Goal: Task Accomplishment & Management: Manage account settings

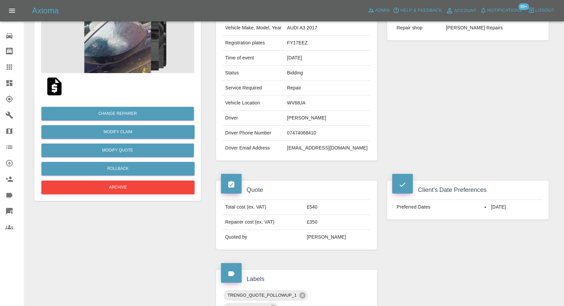
scroll to position [74, 0]
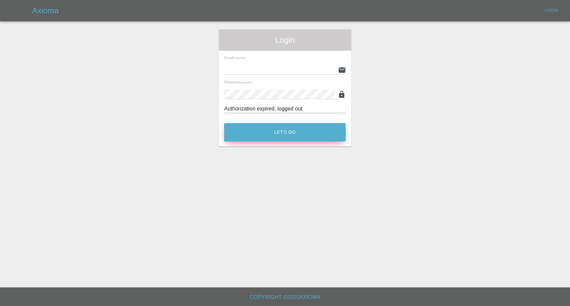
type input "[EMAIL_ADDRESS][DOMAIN_NAME]"
drag, startPoint x: 281, startPoint y: 137, endPoint x: 251, endPoint y: 114, distance: 36.9
click at [280, 136] on button "Let's Go" at bounding box center [284, 132] width 121 height 18
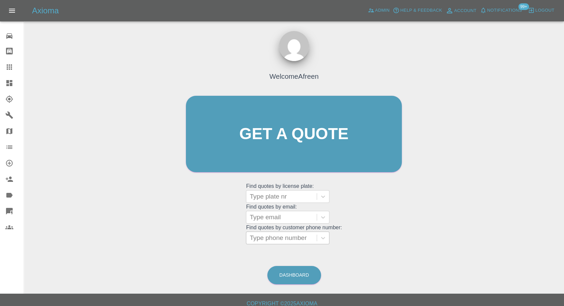
click at [283, 236] on div at bounding box center [282, 237] width 64 height 9
paste input "+447746426225"
drag, startPoint x: 262, startPoint y: 238, endPoint x: 194, endPoint y: 239, distance: 68.7
click at [194, 239] on div "Welcome Afreen Get a quote Get a quote Find quotes by license plate: Type plate…" at bounding box center [294, 147] width 230 height 202
type input "07746426225"
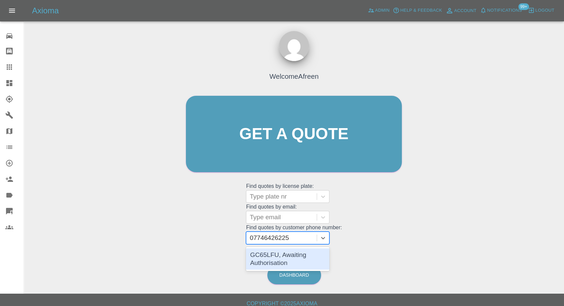
click at [296, 270] on div "GC65LFU, Awaiting Authorisation" at bounding box center [287, 259] width 83 height 24
click at [298, 263] on div "GC65LFU, Awaiting Authorisation" at bounding box center [287, 258] width 83 height 21
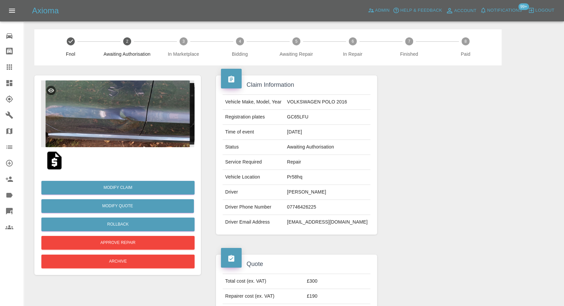
click at [115, 118] on img at bounding box center [117, 113] width 153 height 67
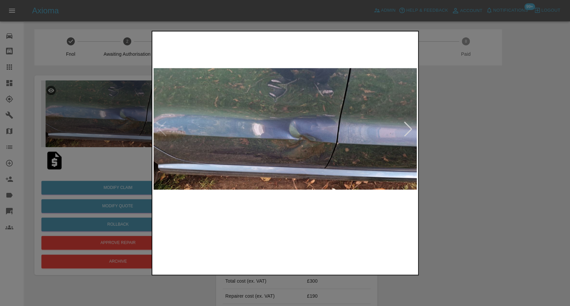
click at [259, 255] on img at bounding box center [251, 249] width 63 height 41
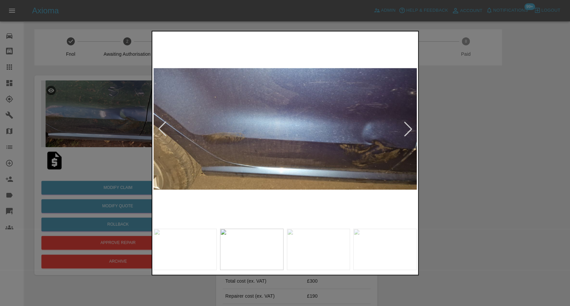
click at [322, 255] on img at bounding box center [318, 249] width 63 height 41
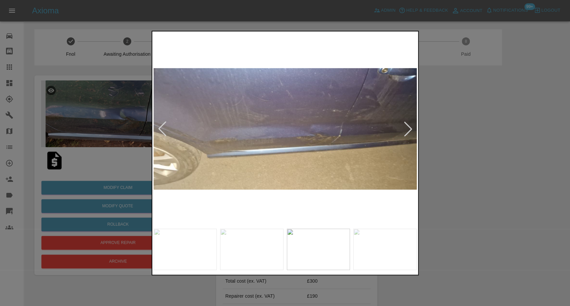
click at [394, 258] on img at bounding box center [384, 249] width 63 height 41
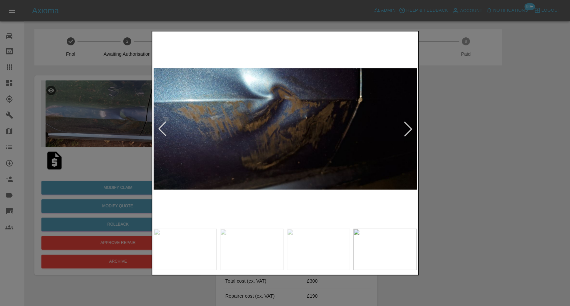
click at [524, 235] on div at bounding box center [285, 153] width 570 height 306
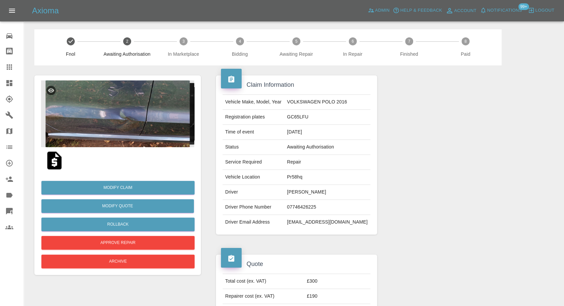
click at [127, 128] on img at bounding box center [117, 113] width 153 height 67
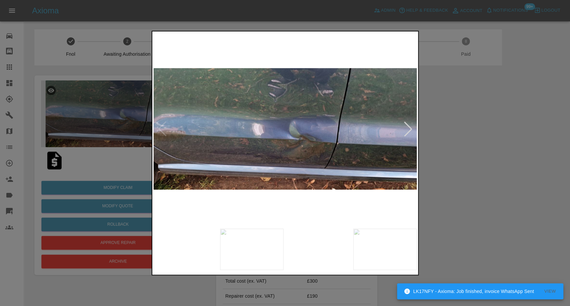
click at [260, 250] on img at bounding box center [251, 249] width 63 height 41
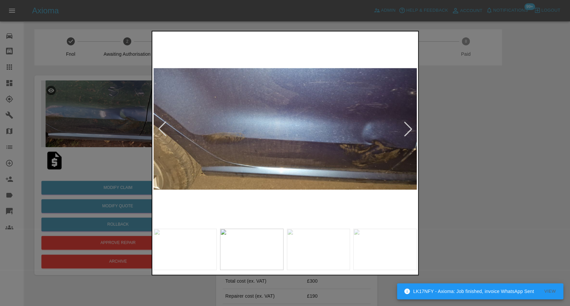
click at [321, 259] on img at bounding box center [318, 249] width 63 height 41
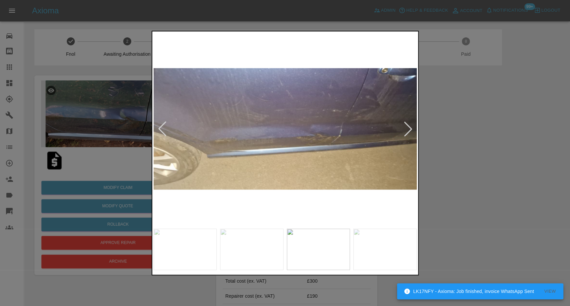
click at [391, 262] on img at bounding box center [384, 249] width 63 height 41
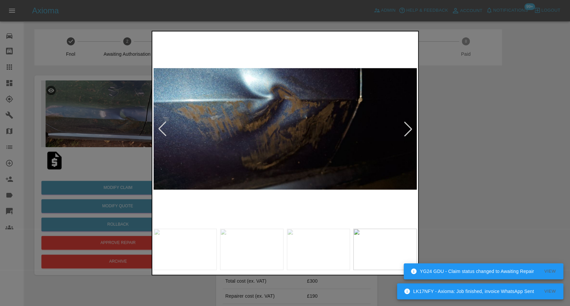
click at [406, 127] on div at bounding box center [407, 128] width 15 height 15
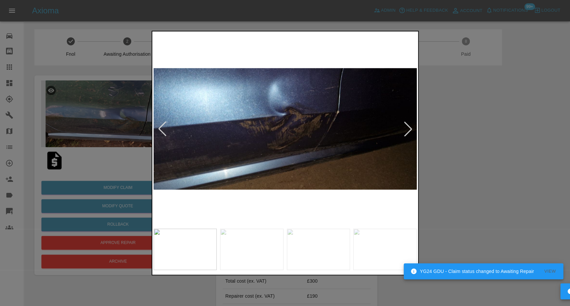
click at [406, 127] on div at bounding box center [407, 128] width 15 height 15
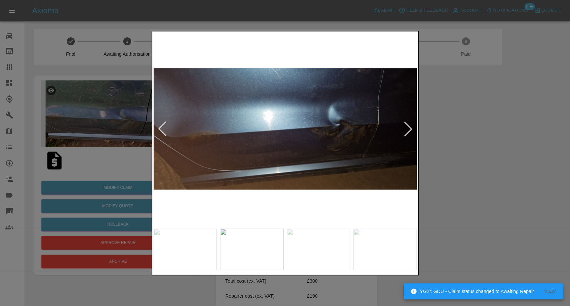
click at [406, 127] on div at bounding box center [407, 128] width 15 height 15
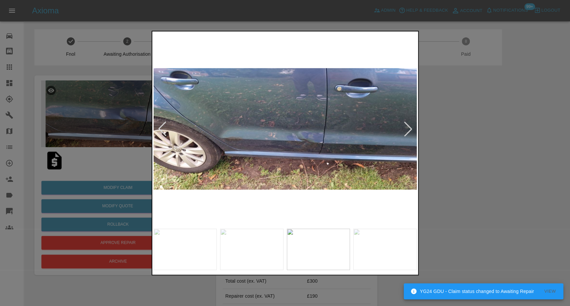
click at [406, 127] on div at bounding box center [407, 128] width 15 height 15
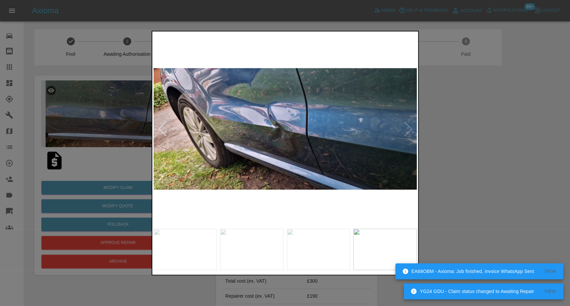
click at [406, 127] on img at bounding box center [285, 129] width 263 height 193
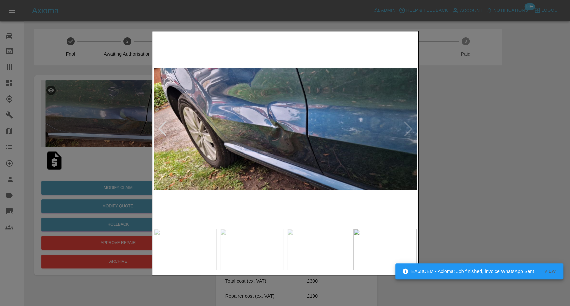
click at [406, 127] on img at bounding box center [285, 129] width 263 height 193
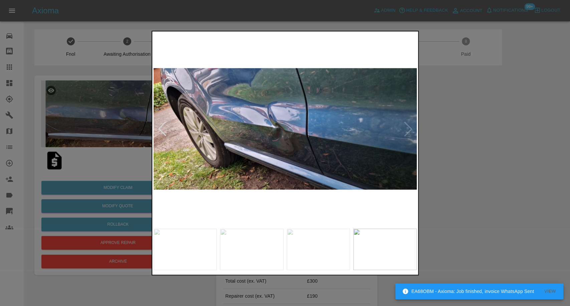
click at [492, 170] on div at bounding box center [285, 153] width 570 height 306
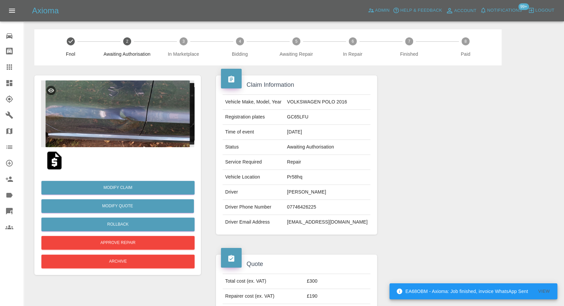
click at [55, 163] on img at bounding box center [54, 160] width 21 height 21
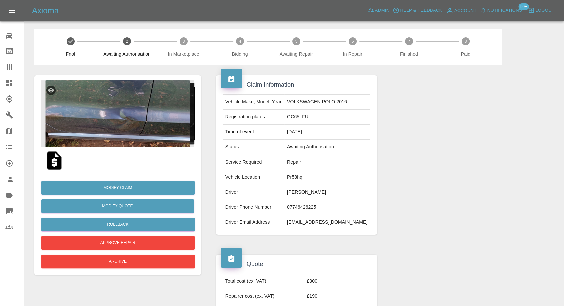
click at [52, 164] on img at bounding box center [54, 160] width 21 height 21
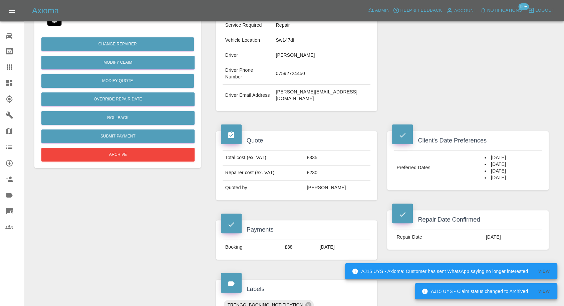
scroll to position [111, 0]
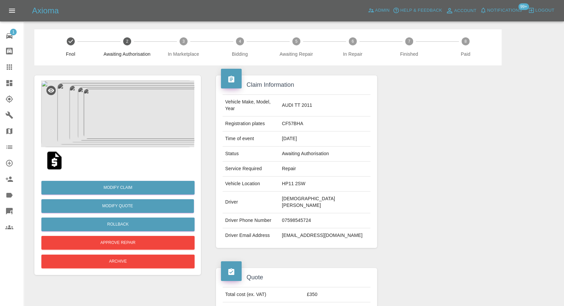
click at [51, 163] on img at bounding box center [54, 160] width 21 height 21
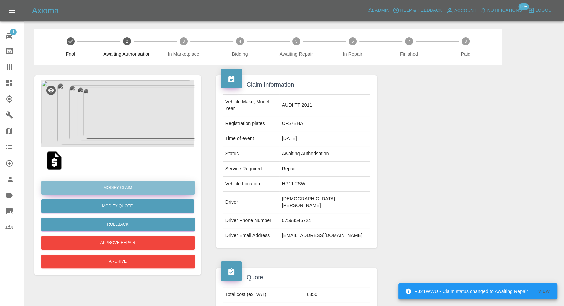
click at [123, 188] on link "Modify Claim" at bounding box center [117, 188] width 153 height 14
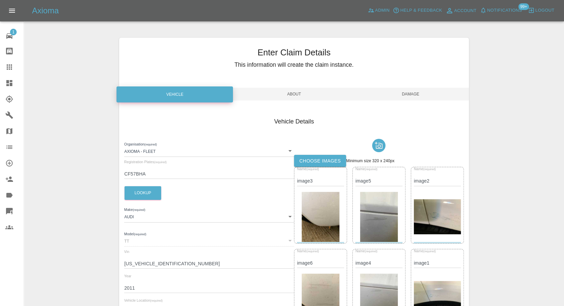
click at [329, 158] on label "Choose images" at bounding box center [320, 161] width 52 height 12
click at [0, 0] on input "Choose images" at bounding box center [0, 0] width 0 height 0
click at [415, 91] on span "Damage" at bounding box center [410, 94] width 116 height 13
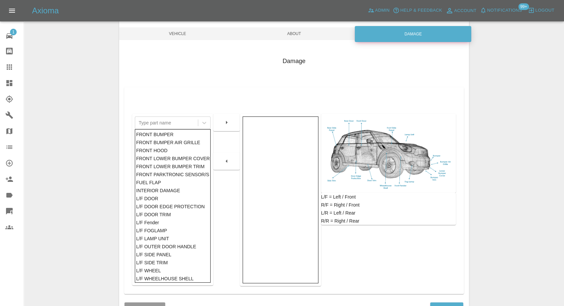
scroll to position [107, 0]
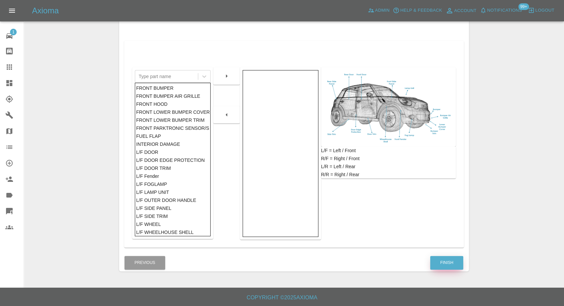
click at [452, 267] on button "Finish" at bounding box center [446, 263] width 33 height 14
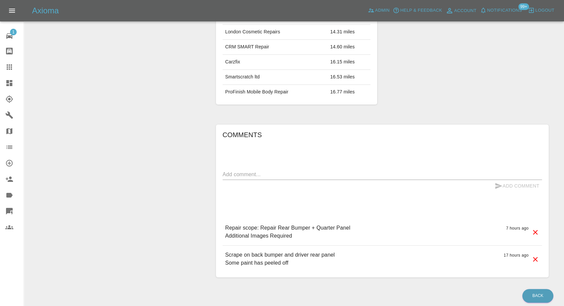
scroll to position [438, 0]
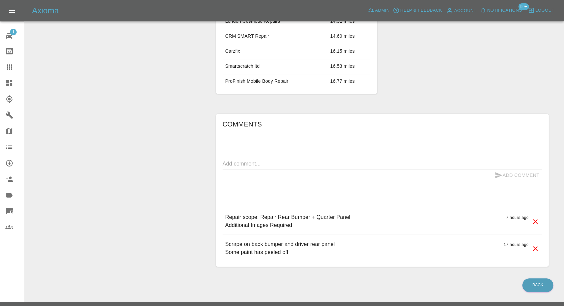
click at [278, 159] on div "x" at bounding box center [382, 164] width 319 height 11
paste textarea "Just to confirm it’s in 3 panels Paint has peeled off"
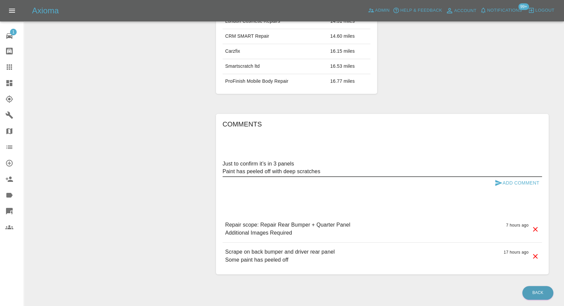
type textarea "Just to confirm it’s in 3 panels Paint has peeled off with deep scratches"
click at [496, 180] on icon "submit" at bounding box center [498, 183] width 7 height 6
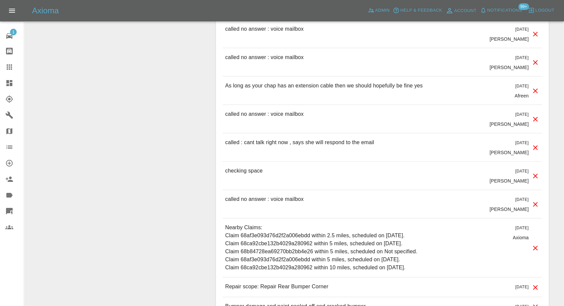
scroll to position [879, 0]
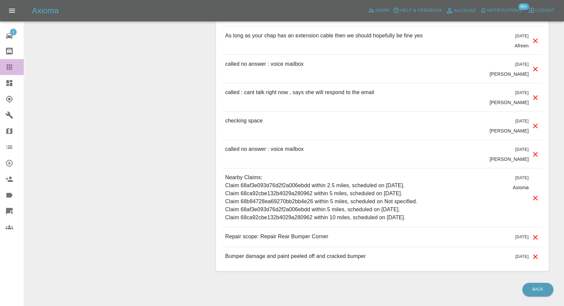
drag, startPoint x: 0, startPoint y: 72, endPoint x: 8, endPoint y: 67, distance: 8.8
click at [1, 72] on link "Claims" at bounding box center [12, 67] width 24 height 16
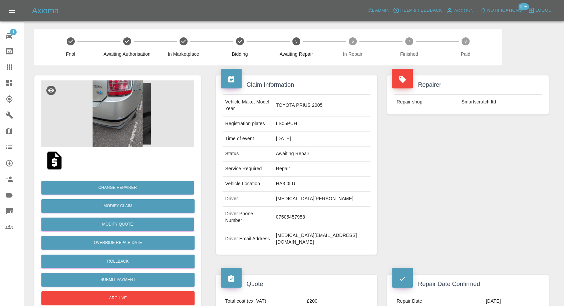
click at [10, 66] on icon at bounding box center [9, 67] width 8 height 8
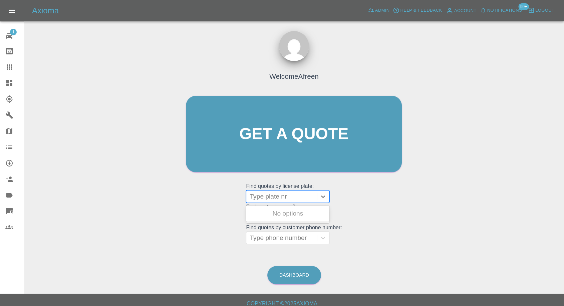
click at [291, 199] on div at bounding box center [282, 196] width 64 height 9
paste input "SE65EVR"
type input "SE65EVR"
click at [291, 215] on div "SE65EVR, Archived" at bounding box center [287, 213] width 83 height 13
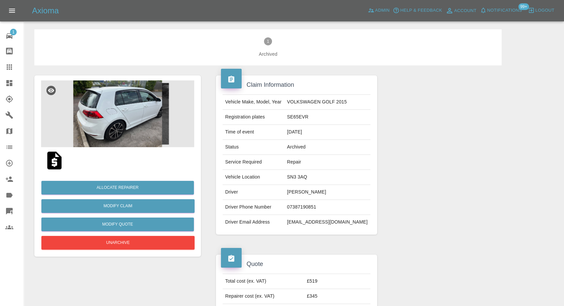
click at [49, 160] on img at bounding box center [54, 160] width 21 height 21
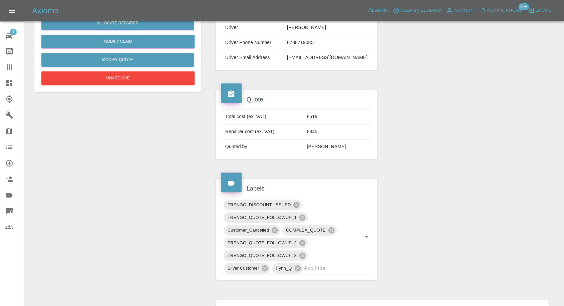
scroll to position [60, 0]
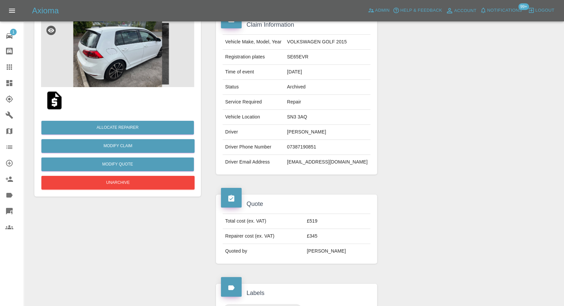
click at [136, 190] on div "Allocate Repairer Modify Claim Modify Quote Unarchive" at bounding box center [117, 153] width 153 height 78
click at [156, 180] on button "Unarchive" at bounding box center [117, 183] width 153 height 14
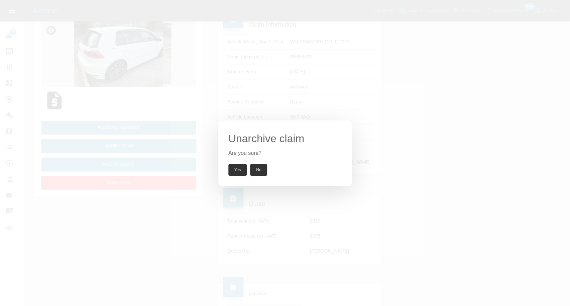
click at [239, 170] on button "Yes" at bounding box center [237, 170] width 19 height 12
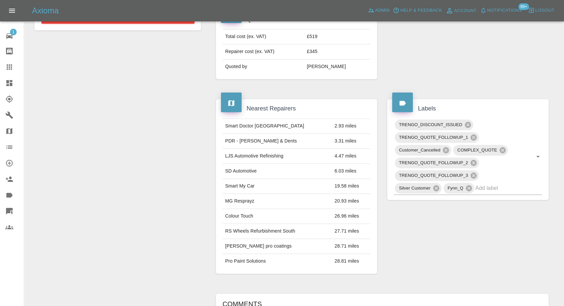
scroll to position [246, 0]
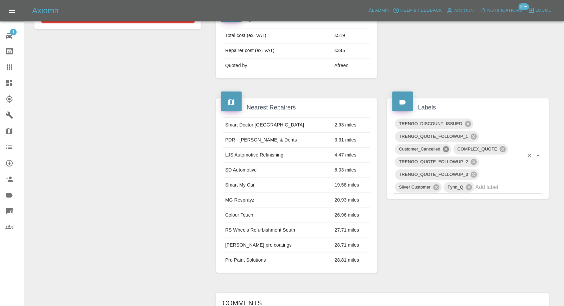
click at [444, 148] on icon at bounding box center [446, 149] width 6 height 6
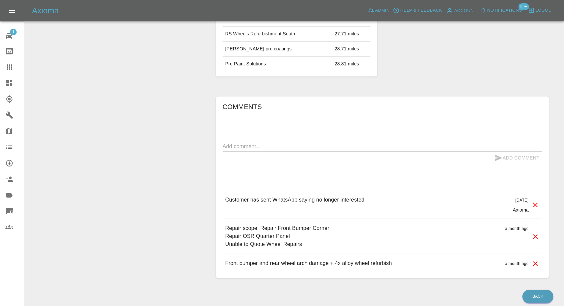
scroll to position [467, 0]
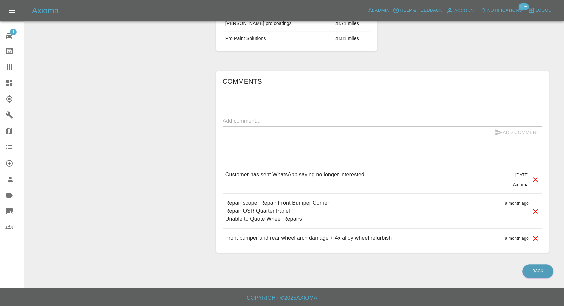
click at [252, 118] on textarea at bounding box center [382, 121] width 319 height 8
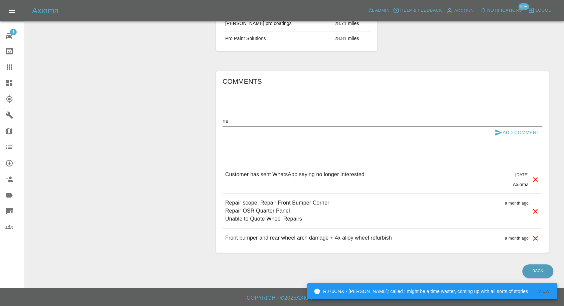
type textarea "n"
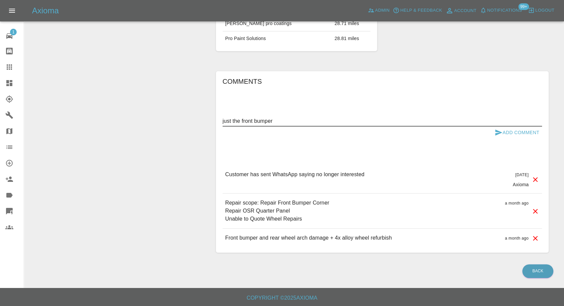
paste textarea "I’m just wondering if I can just do the front bumper for now?"
type textarea "I’m just wondering if I can just do the front bumper for now?"
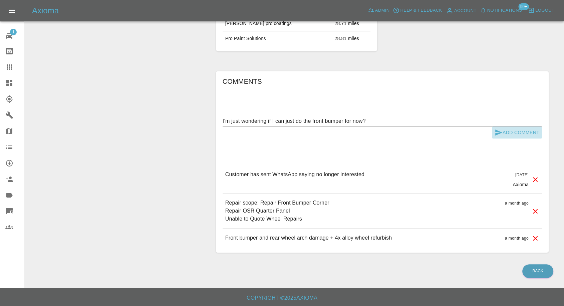
click at [495, 131] on icon "submit" at bounding box center [499, 132] width 8 height 8
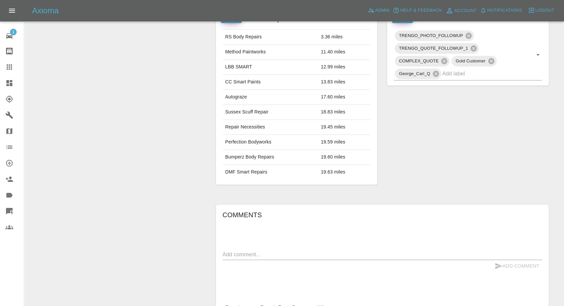
scroll to position [438, 0]
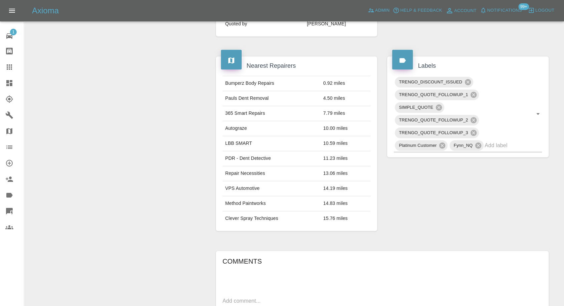
scroll to position [408, 0]
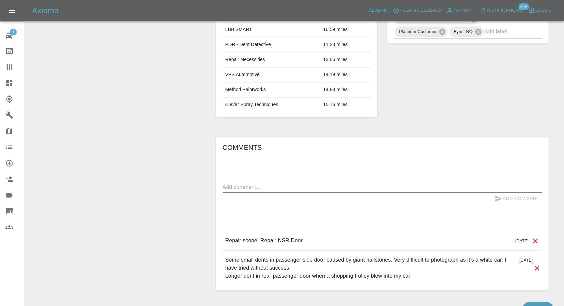
click at [279, 186] on textarea at bounding box center [382, 187] width 319 height 8
paste textarea "I’ve been in hospital at the moment bottom of the list"
type textarea "I’ve been in hospital at the moment bottom of the list"
click at [497, 198] on icon "submit" at bounding box center [499, 199] width 8 height 8
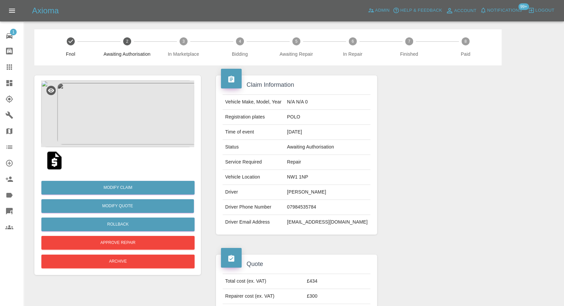
click at [58, 160] on img at bounding box center [54, 160] width 21 height 21
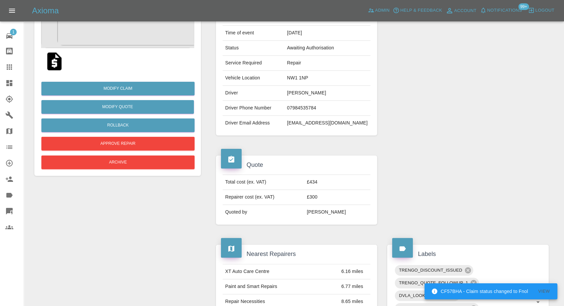
scroll to position [148, 0]
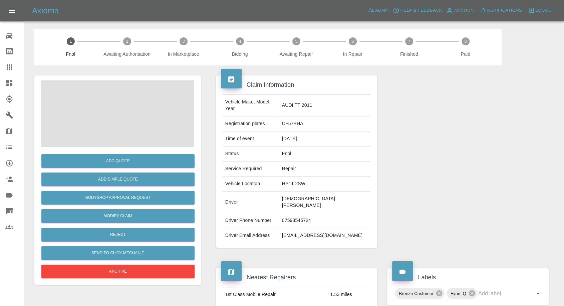
click at [322, 194] on td "[DEMOGRAPHIC_DATA][PERSON_NAME]" at bounding box center [324, 203] width 91 height 22
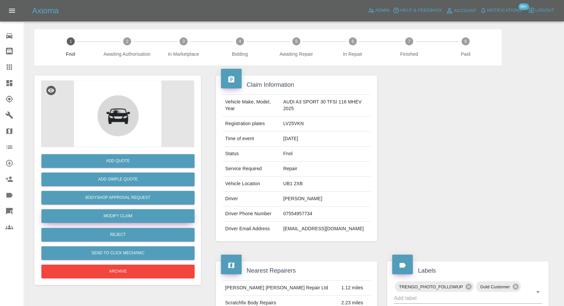
drag, startPoint x: 107, startPoint y: 214, endPoint x: 115, endPoint y: 212, distance: 7.8
click at [107, 214] on link "Modify Claim" at bounding box center [117, 216] width 153 height 14
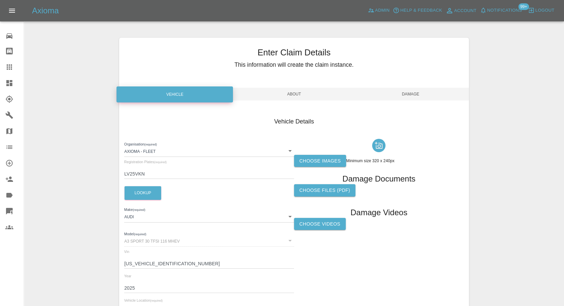
click at [312, 161] on label "Choose images" at bounding box center [320, 161] width 52 height 12
click at [0, 0] on input "Choose images" at bounding box center [0, 0] width 0 height 0
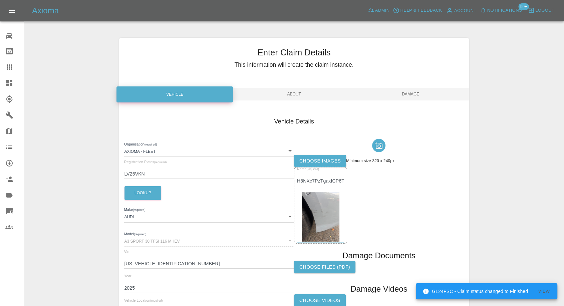
click at [409, 92] on span "Damage" at bounding box center [410, 94] width 116 height 13
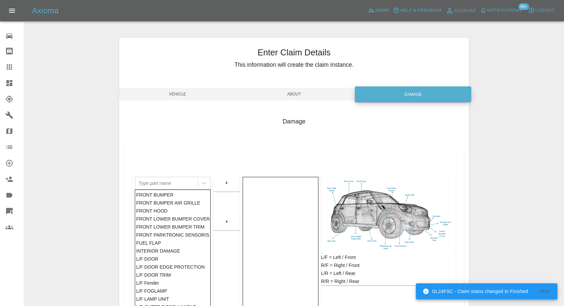
scroll to position [107, 0]
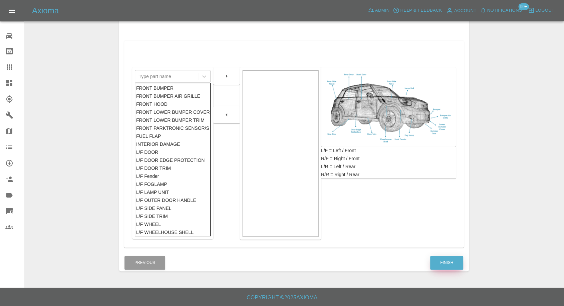
click at [456, 266] on button "Finish" at bounding box center [446, 263] width 33 height 14
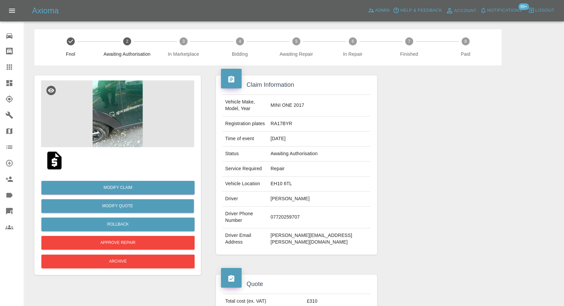
click at [123, 123] on img at bounding box center [117, 113] width 153 height 67
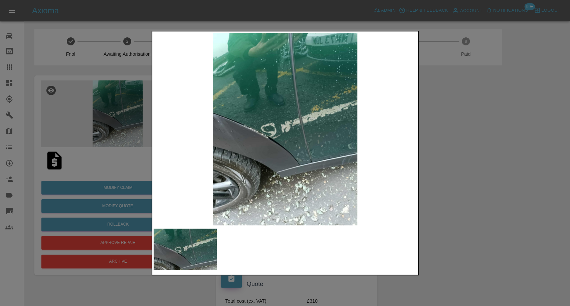
click at [495, 199] on div at bounding box center [285, 153] width 570 height 306
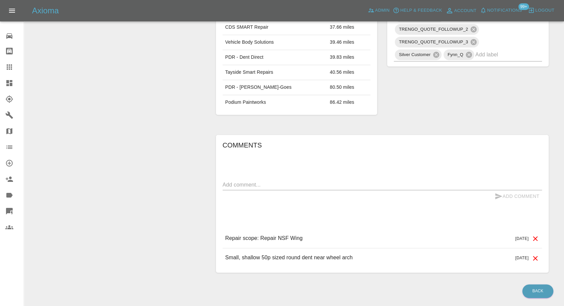
scroll to position [238, 0]
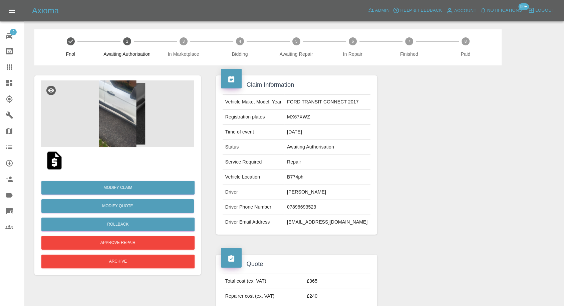
click at [53, 161] on img at bounding box center [54, 160] width 21 height 21
click at [99, 104] on img at bounding box center [117, 113] width 153 height 67
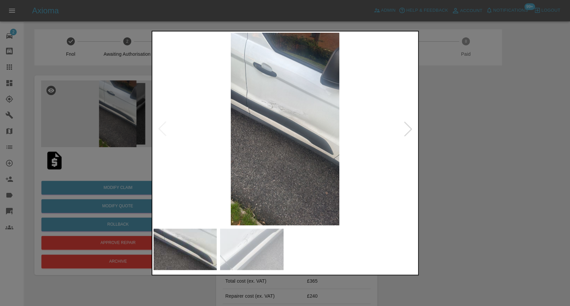
click at [266, 273] on div at bounding box center [285, 249] width 263 height 48
click at [258, 246] on img at bounding box center [251, 249] width 63 height 41
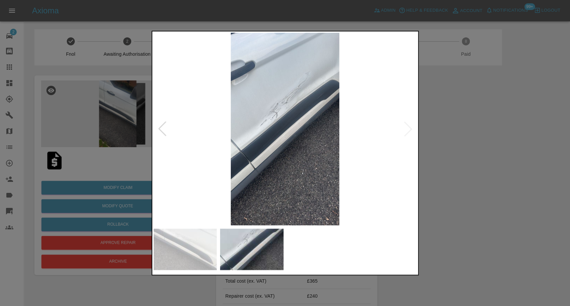
click at [167, 238] on img at bounding box center [185, 249] width 63 height 41
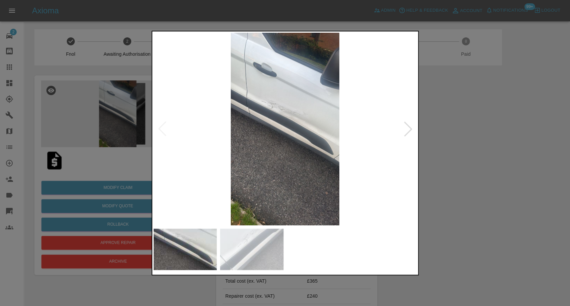
click at [243, 248] on img at bounding box center [251, 249] width 63 height 41
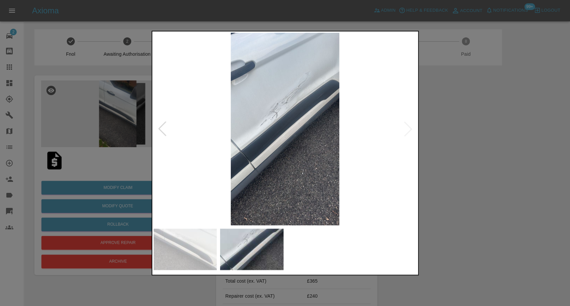
click at [523, 136] on div at bounding box center [285, 153] width 570 height 306
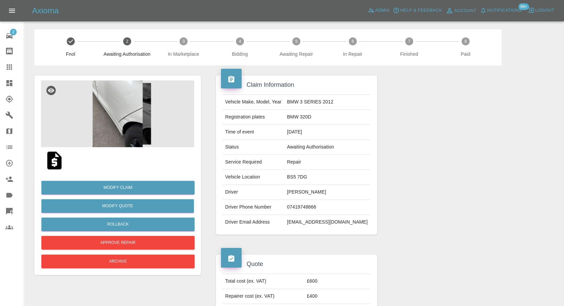
click at [50, 163] on img at bounding box center [54, 160] width 21 height 21
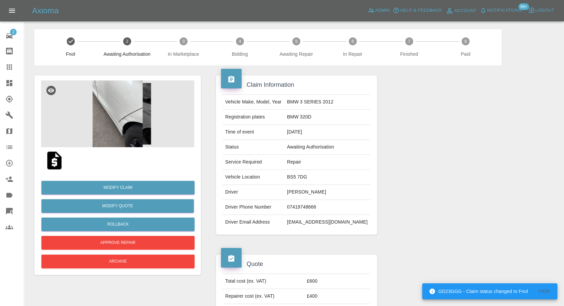
click at [112, 129] on img at bounding box center [117, 113] width 153 height 67
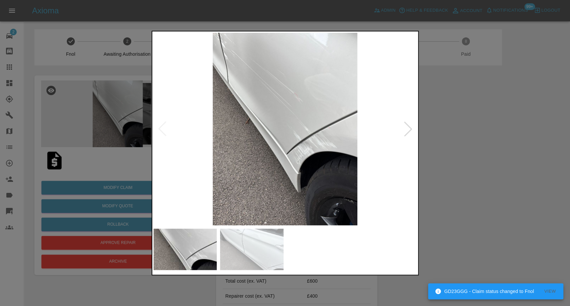
click at [231, 251] on img at bounding box center [251, 249] width 63 height 41
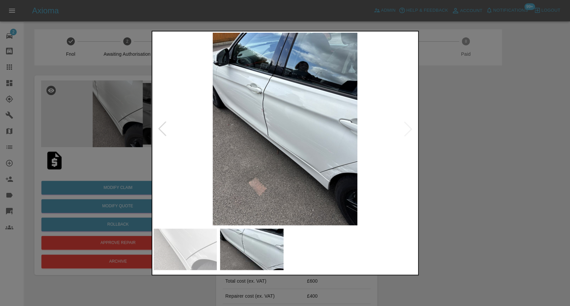
drag, startPoint x: 532, startPoint y: 173, endPoint x: 533, endPoint y: 162, distance: 11.8
click at [533, 173] on div at bounding box center [285, 153] width 570 height 306
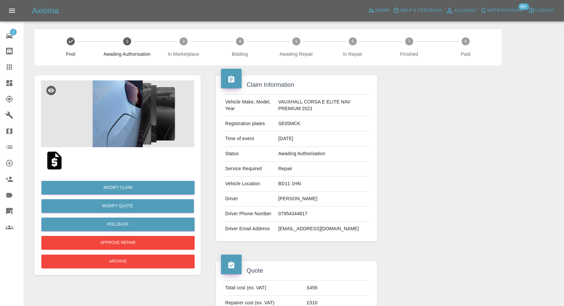
click at [53, 158] on img at bounding box center [54, 160] width 21 height 21
click at [122, 116] on img at bounding box center [117, 113] width 153 height 67
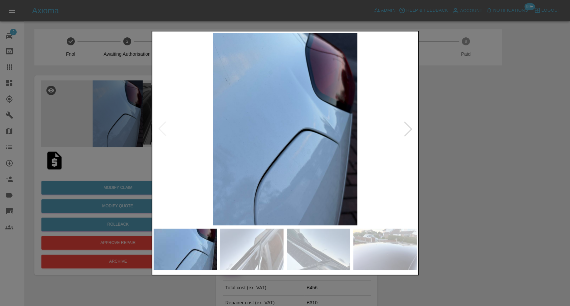
click at [241, 254] on img at bounding box center [251, 249] width 63 height 41
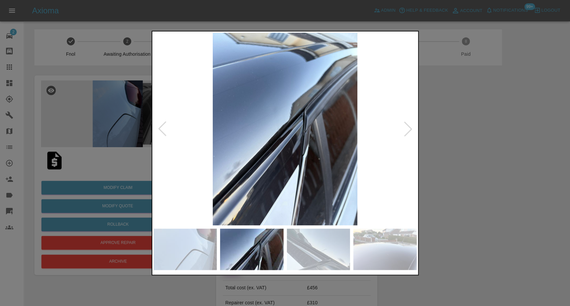
click at [327, 255] on img at bounding box center [318, 249] width 63 height 41
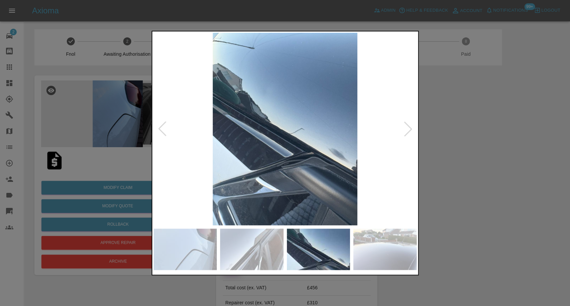
click at [386, 252] on img at bounding box center [384, 249] width 63 height 41
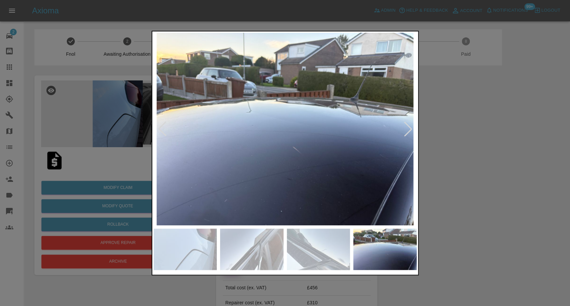
click at [408, 130] on div at bounding box center [407, 128] width 15 height 15
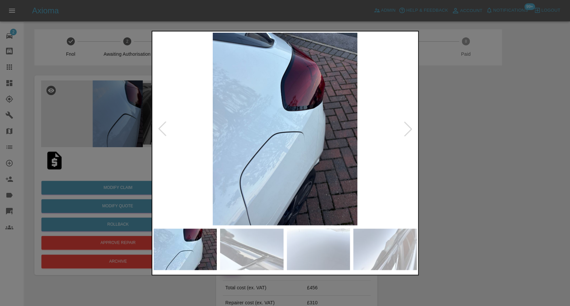
click at [408, 130] on div at bounding box center [407, 128] width 15 height 15
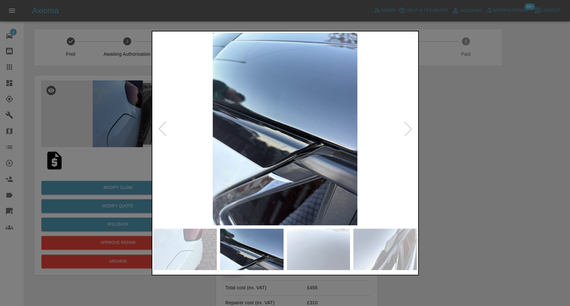
click at [408, 130] on div at bounding box center [407, 128] width 15 height 15
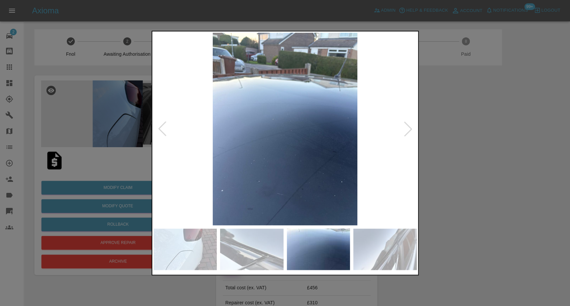
click at [408, 130] on div at bounding box center [407, 128] width 15 height 15
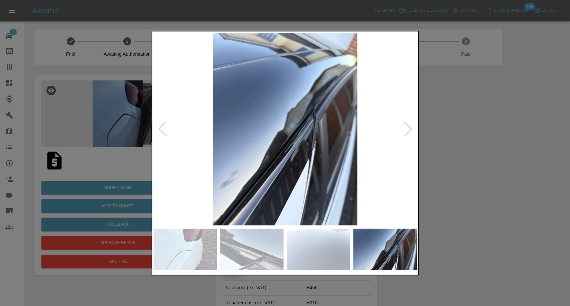
click at [408, 130] on div at bounding box center [407, 128] width 15 height 15
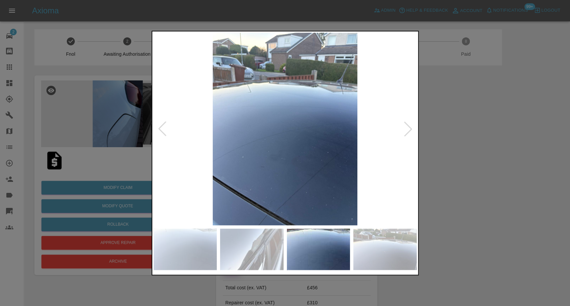
click at [408, 130] on div at bounding box center [407, 128] width 15 height 15
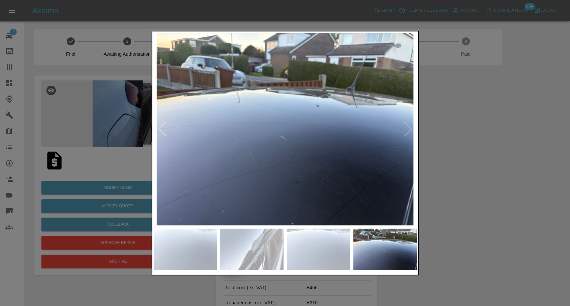
click at [408, 130] on img at bounding box center [285, 129] width 263 height 193
drag, startPoint x: 452, startPoint y: 133, endPoint x: 366, endPoint y: 34, distance: 131.3
click at [453, 131] on div at bounding box center [285, 153] width 570 height 306
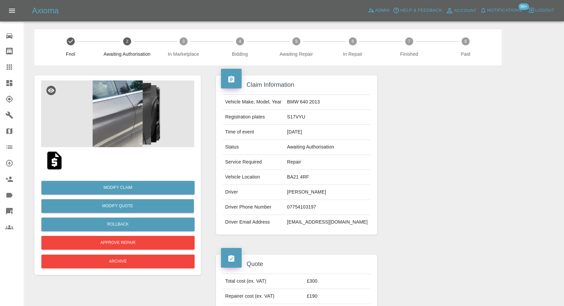
click at [130, 138] on img at bounding box center [117, 113] width 153 height 67
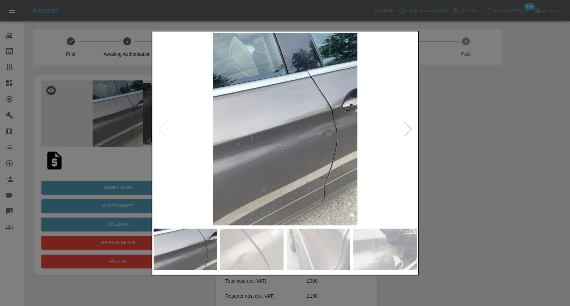
click at [248, 248] on img at bounding box center [251, 249] width 63 height 41
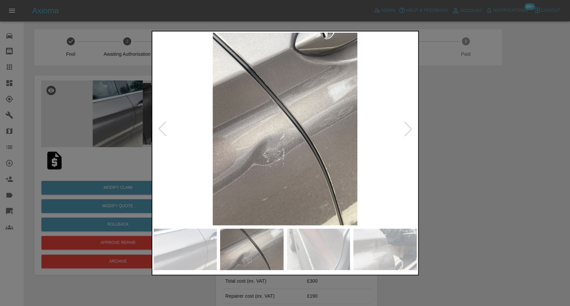
click at [315, 262] on img at bounding box center [318, 249] width 63 height 41
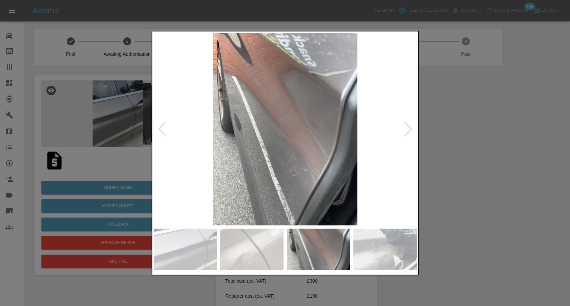
click at [384, 259] on img at bounding box center [384, 249] width 63 height 41
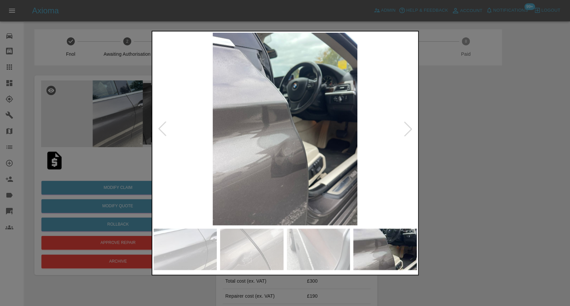
click at [411, 132] on div at bounding box center [407, 128] width 15 height 15
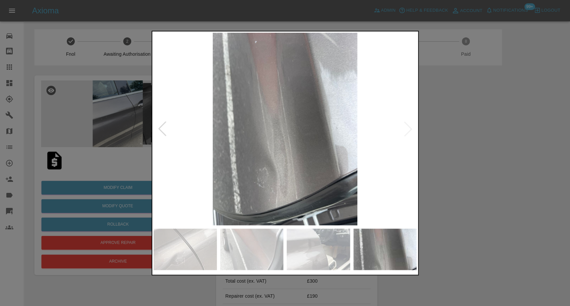
click at [408, 131] on img at bounding box center [285, 129] width 263 height 193
click at [515, 181] on div at bounding box center [285, 153] width 570 height 306
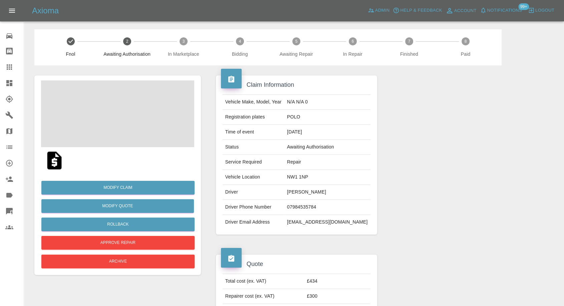
click at [297, 190] on td "[PERSON_NAME]" at bounding box center [327, 192] width 86 height 15
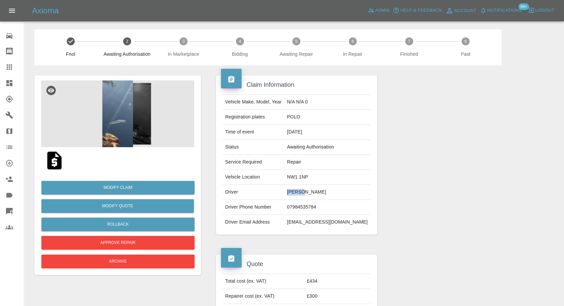
click at [297, 190] on td "[PERSON_NAME]" at bounding box center [327, 192] width 86 height 15
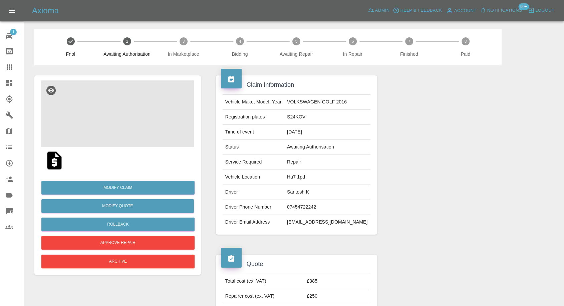
click at [120, 128] on img at bounding box center [117, 113] width 153 height 67
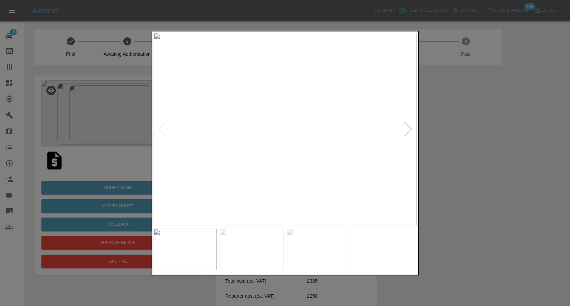
click at [271, 244] on img at bounding box center [251, 249] width 63 height 41
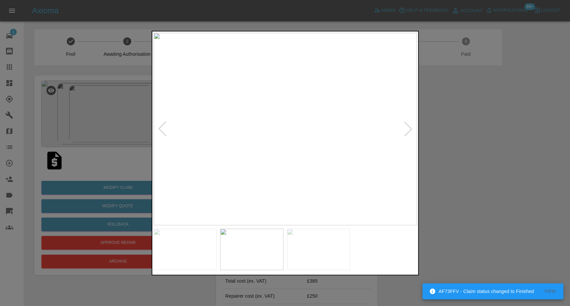
click at [334, 251] on img at bounding box center [318, 249] width 63 height 41
click at [475, 232] on div at bounding box center [285, 153] width 570 height 306
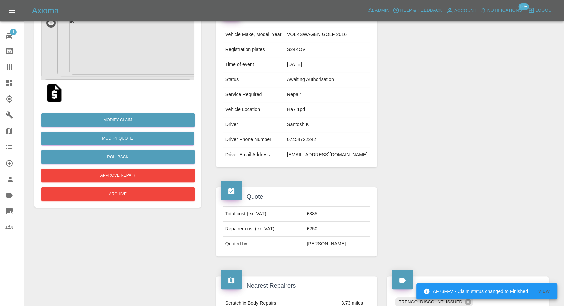
scroll to position [74, 0]
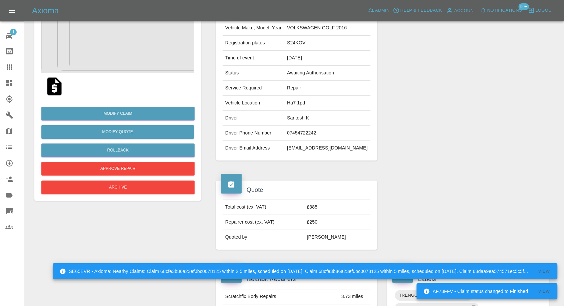
click at [57, 87] on img at bounding box center [54, 86] width 21 height 21
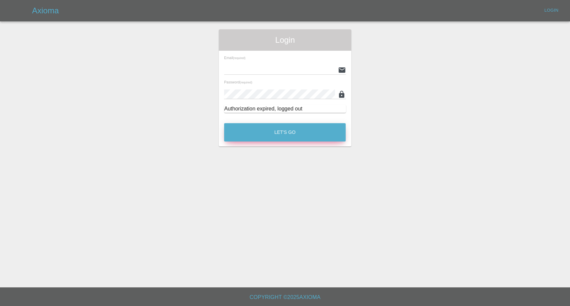
type input "[EMAIL_ADDRESS][DOMAIN_NAME]"
click at [289, 129] on button "Let's Go" at bounding box center [284, 132] width 121 height 18
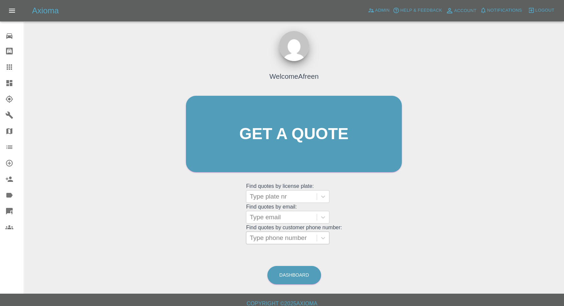
click at [285, 239] on div at bounding box center [282, 237] width 64 height 9
paste input "[PHONE_NUMBER]"
drag, startPoint x: 262, startPoint y: 238, endPoint x: 182, endPoint y: 228, distance: 80.8
click at [182, 244] on div "Welcome Afreen Get a quote Get a quote Find quotes by license plate: Type plate…" at bounding box center [294, 147] width 230 height 202
type input "07855357739"
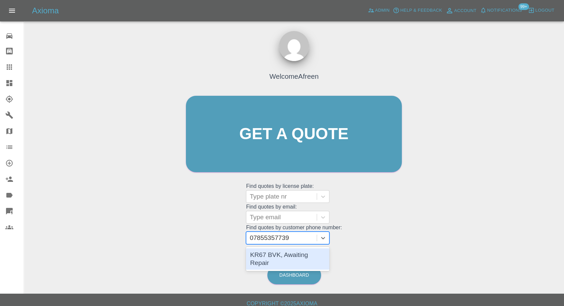
click at [279, 250] on div "KR67 BVK, Awaiting Repair" at bounding box center [287, 258] width 83 height 21
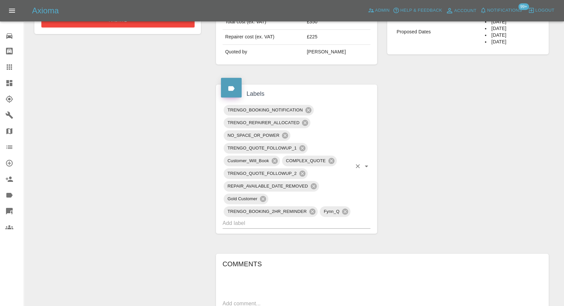
scroll to position [111, 0]
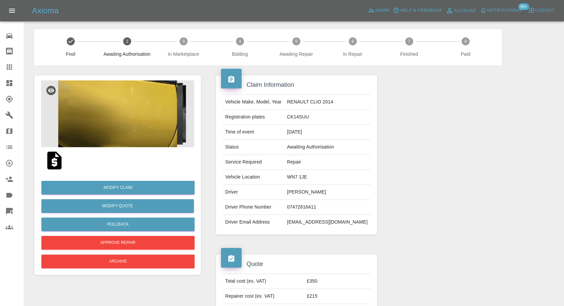
click at [56, 161] on img at bounding box center [54, 160] width 21 height 21
click at [106, 108] on img at bounding box center [117, 113] width 153 height 67
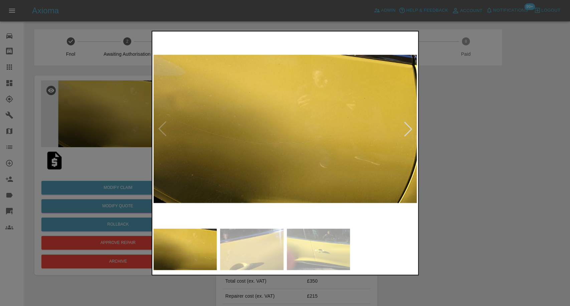
click at [258, 249] on img at bounding box center [251, 249] width 63 height 41
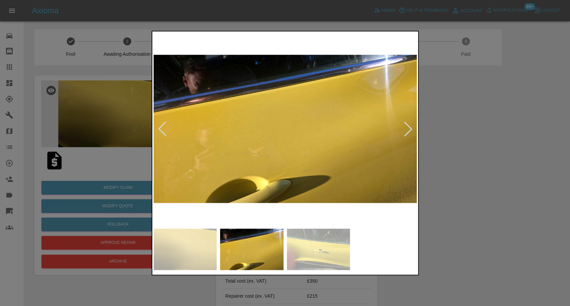
click at [320, 256] on img at bounding box center [318, 249] width 63 height 41
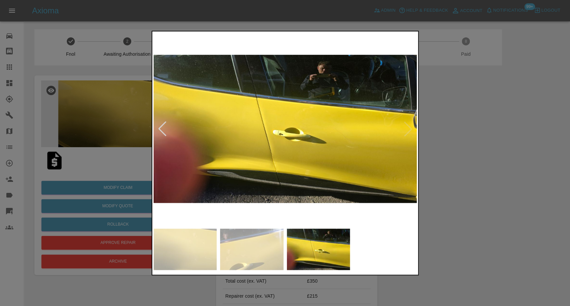
click at [509, 233] on div at bounding box center [285, 153] width 570 height 306
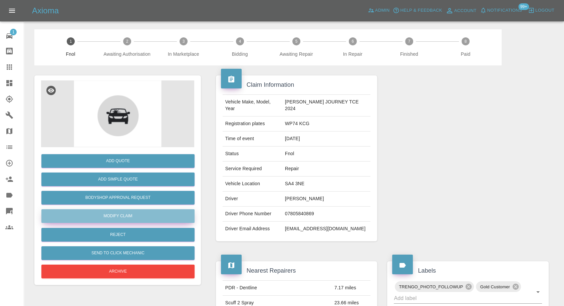
click at [117, 216] on link "Modify Claim" at bounding box center [117, 216] width 153 height 14
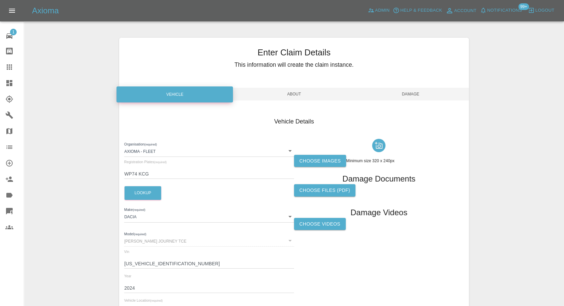
click at [316, 229] on label "Choose Videos" at bounding box center [320, 224] width 52 height 12
click at [0, 0] on input "Choose Videos" at bounding box center [0, 0] width 0 height 0
click at [406, 94] on span "Damage" at bounding box center [410, 94] width 116 height 13
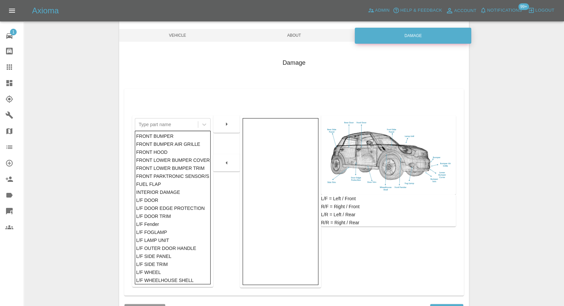
scroll to position [107, 0]
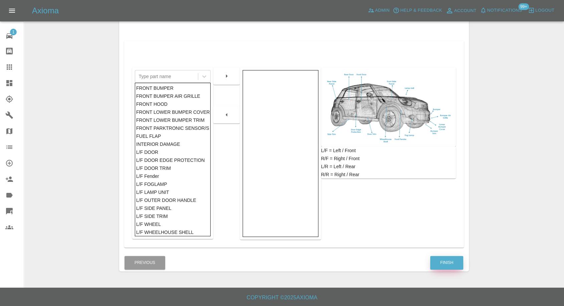
click at [446, 262] on button "Finish" at bounding box center [446, 263] width 33 height 14
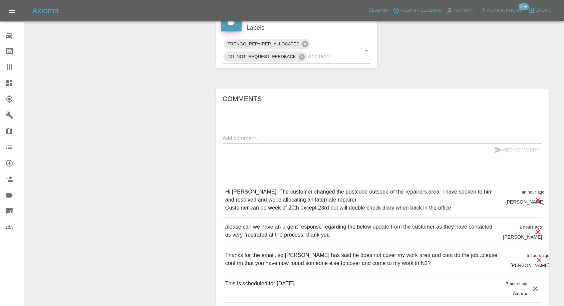
scroll to position [334, 0]
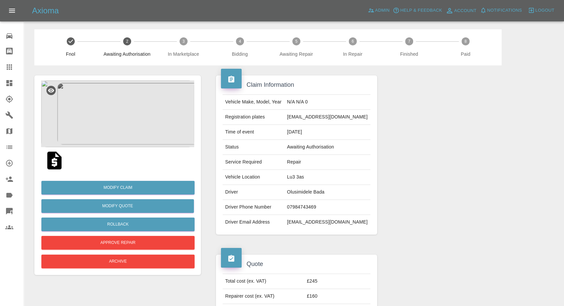
click at [54, 157] on img at bounding box center [54, 160] width 21 height 21
click at [104, 123] on img at bounding box center [117, 113] width 153 height 67
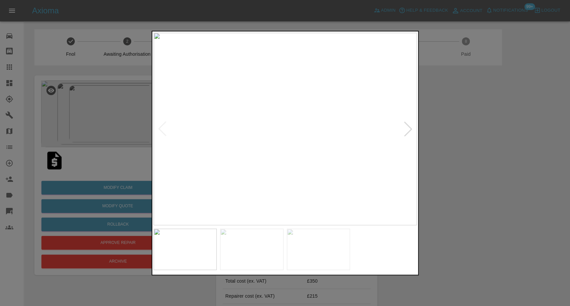
click at [255, 253] on img at bounding box center [251, 249] width 63 height 41
click at [315, 260] on img at bounding box center [318, 249] width 63 height 41
click at [562, 178] on div at bounding box center [285, 153] width 570 height 306
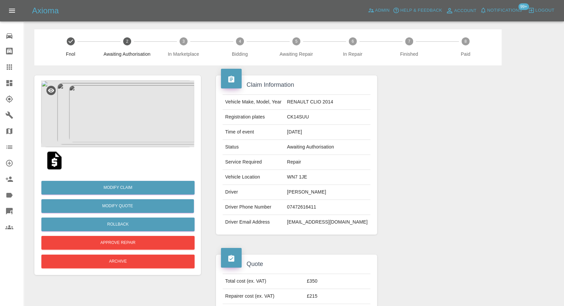
scroll to position [37, 0]
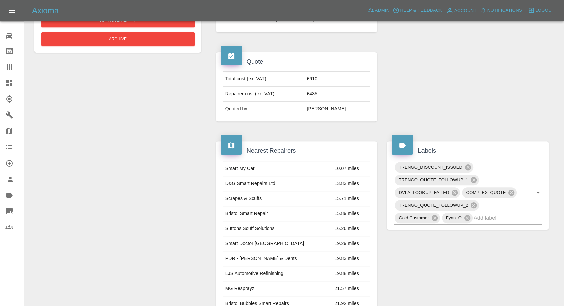
scroll to position [430, 0]
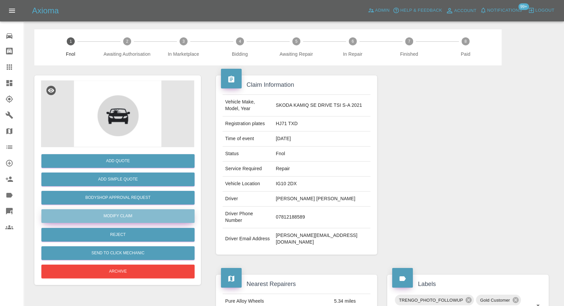
click at [135, 213] on link "Modify Claim" at bounding box center [117, 216] width 153 height 14
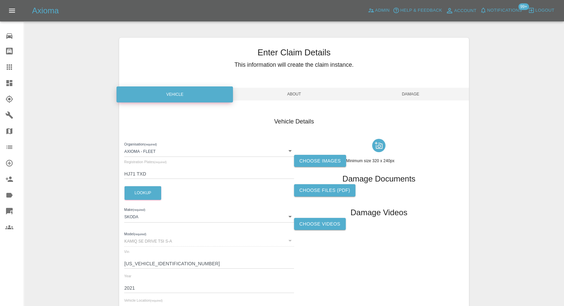
click at [304, 160] on label "Choose images" at bounding box center [320, 161] width 52 height 12
click at [0, 0] on input "Choose images" at bounding box center [0, 0] width 0 height 0
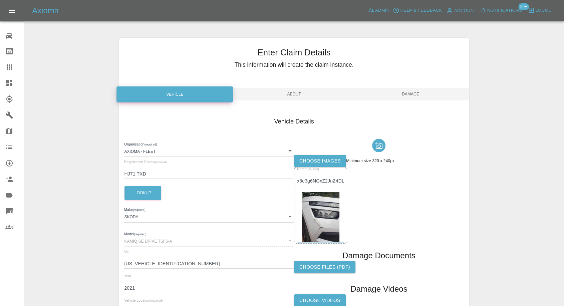
click at [414, 93] on span "Damage" at bounding box center [410, 94] width 116 height 13
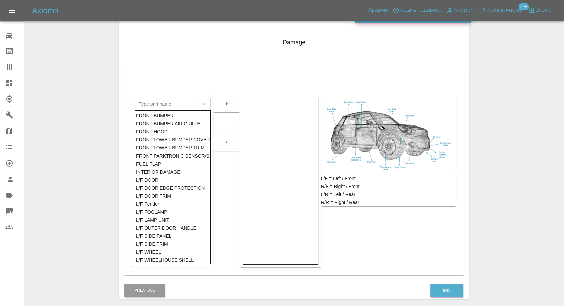
scroll to position [107, 0]
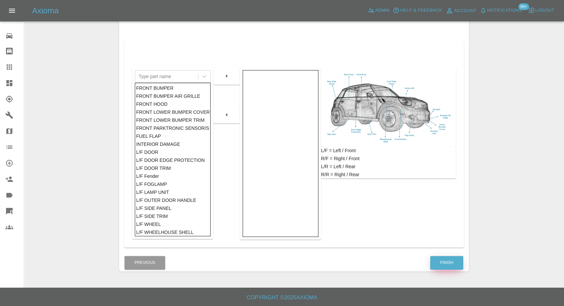
click at [437, 266] on button "Finish" at bounding box center [446, 263] width 33 height 14
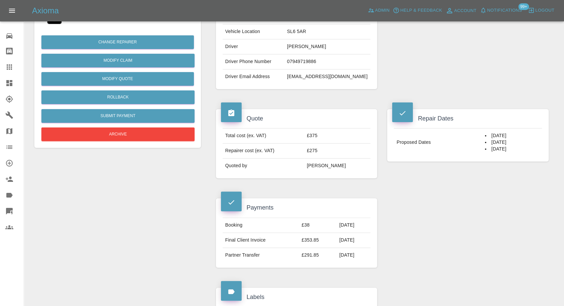
scroll to position [74, 0]
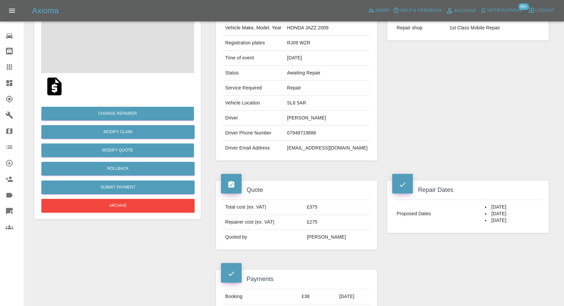
click at [309, 132] on td "07949719886" at bounding box center [327, 133] width 86 height 15
copy td "07949719886"
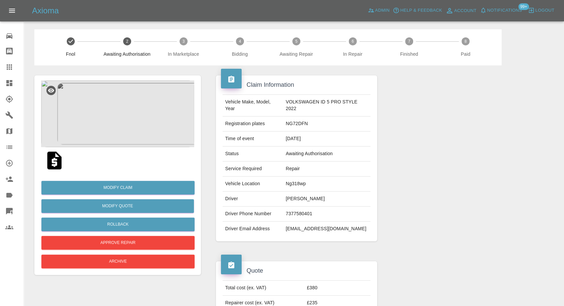
drag, startPoint x: 12, startPoint y: 66, endPoint x: 43, endPoint y: 91, distance: 40.0
click at [12, 66] on icon at bounding box center [9, 67] width 8 height 8
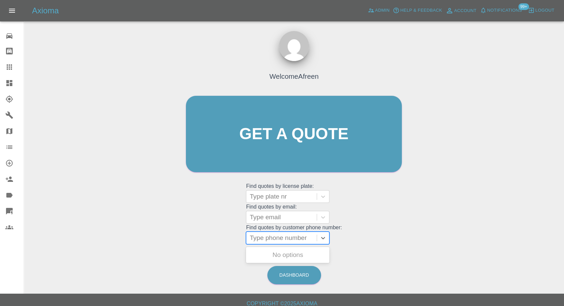
click at [279, 241] on div at bounding box center [282, 237] width 64 height 9
paste input "07949719886"
type input "07949719886"
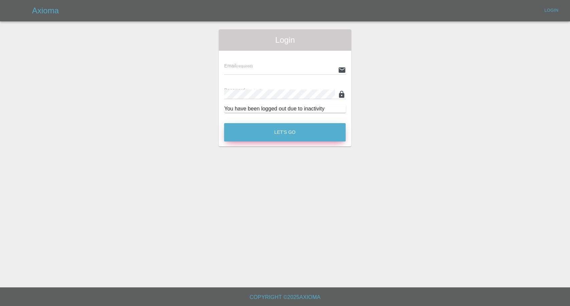
type input "[EMAIL_ADDRESS][DOMAIN_NAME]"
click at [287, 132] on button "Let's Go" at bounding box center [284, 132] width 121 height 18
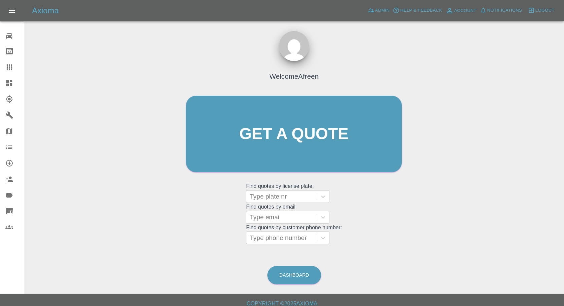
click at [272, 236] on div at bounding box center [282, 237] width 64 height 9
paste input "07949719886"
type input "07949719886"
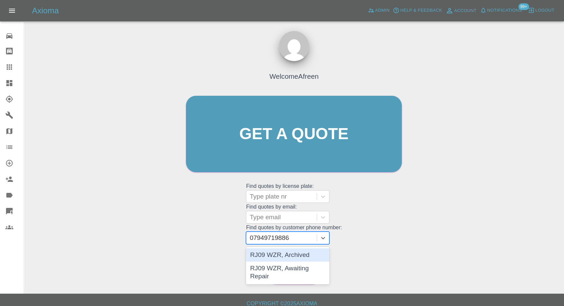
click at [279, 257] on div "RJ09 WZR, Archived" at bounding box center [287, 254] width 83 height 13
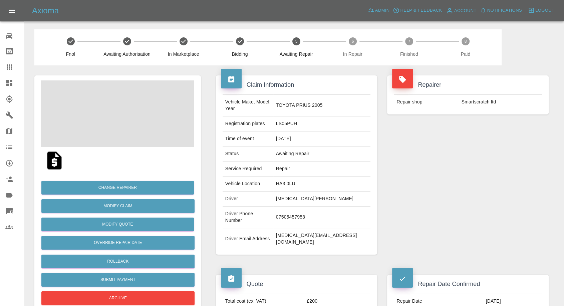
click at [465, 103] on td "Smartscratch ltd" at bounding box center [500, 102] width 83 height 15
copy div "Smartscratch ltd"
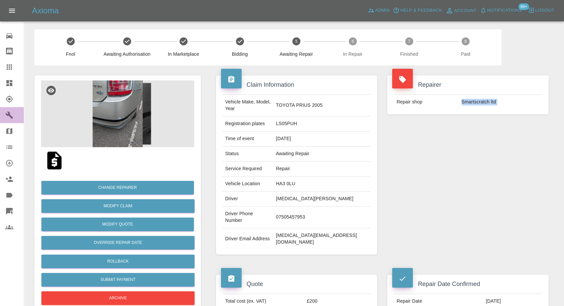
click at [3, 112] on link "Garages" at bounding box center [12, 115] width 24 height 16
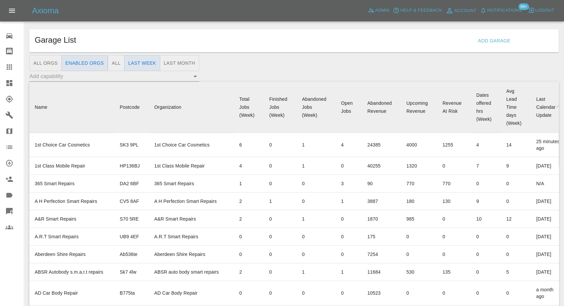
scroll to position [4393, 0]
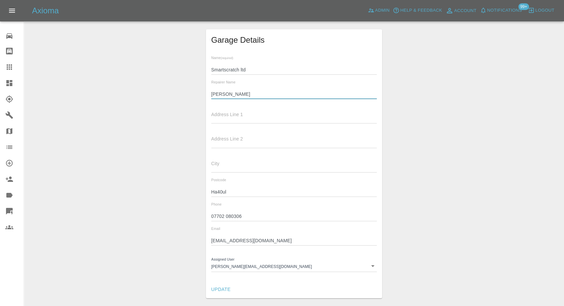
click at [227, 97] on input "Marc Loftus" at bounding box center [294, 94] width 166 height 10
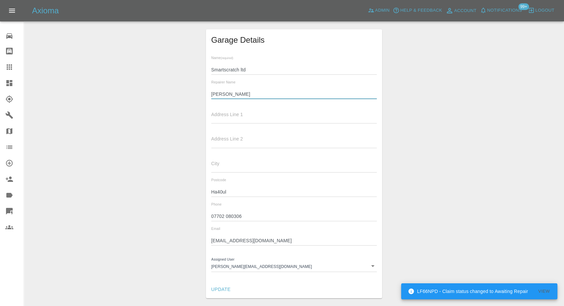
click at [221, 217] on input "07702 080306" at bounding box center [294, 217] width 166 height 10
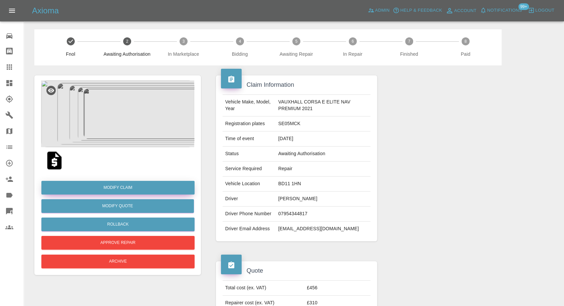
drag, startPoint x: 120, startPoint y: 190, endPoint x: 157, endPoint y: 191, distance: 36.7
click at [120, 190] on link "Modify Claim" at bounding box center [117, 188] width 153 height 14
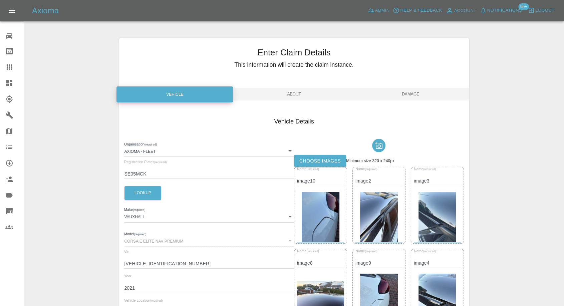
click at [322, 164] on label "Choose images" at bounding box center [320, 161] width 52 height 12
click at [0, 0] on input "Choose images" at bounding box center [0, 0] width 0 height 0
click at [319, 163] on label "Choose images" at bounding box center [320, 161] width 52 height 12
click at [0, 0] on input "Choose images" at bounding box center [0, 0] width 0 height 0
click at [416, 94] on span "Damage" at bounding box center [410, 94] width 116 height 13
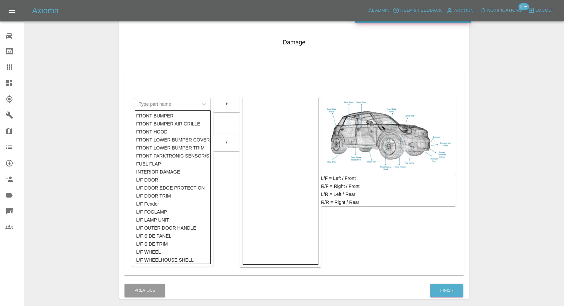
scroll to position [107, 0]
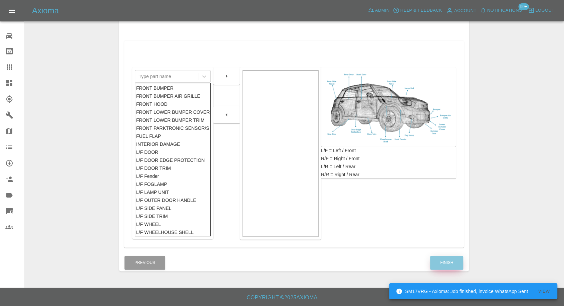
click at [442, 262] on button "Finish" at bounding box center [446, 263] width 33 height 14
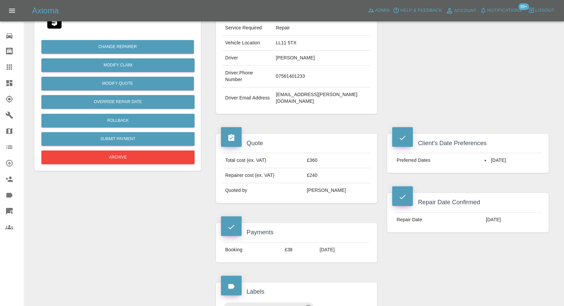
scroll to position [148, 0]
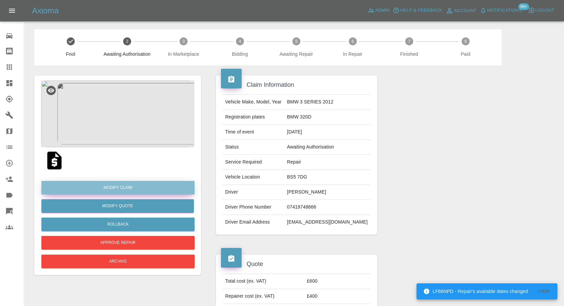
click at [124, 187] on link "Modify Claim" at bounding box center [117, 188] width 153 height 14
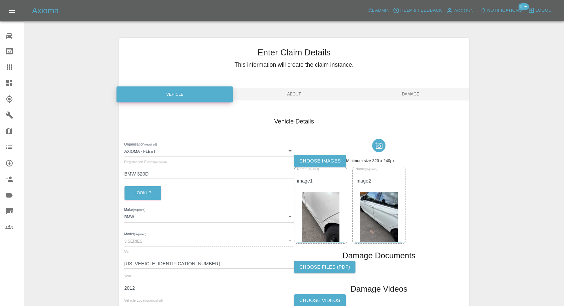
click at [324, 157] on label "Choose images" at bounding box center [320, 161] width 52 height 12
click at [0, 0] on input "Choose images" at bounding box center [0, 0] width 0 height 0
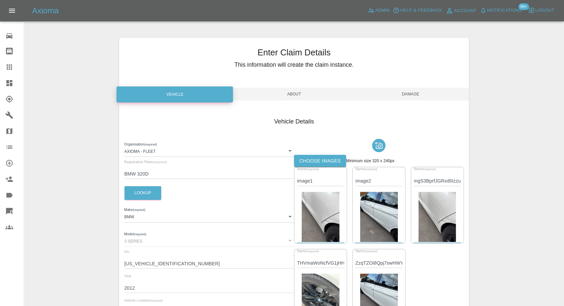
click at [411, 94] on span "Damage" at bounding box center [410, 94] width 116 height 13
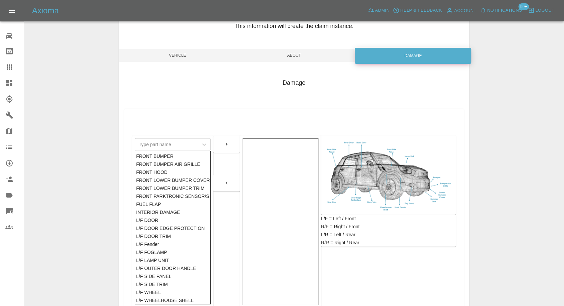
scroll to position [107, 0]
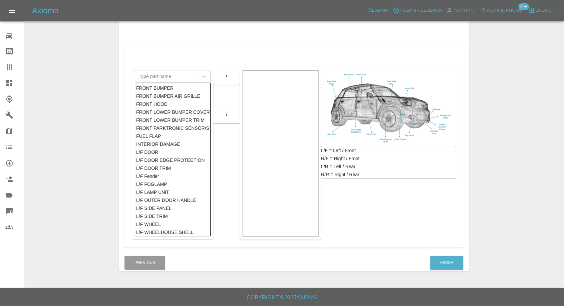
click at [449, 252] on div "Damage Type part name FRONT BUMPER FRONT BUMPER AIR GRILLE FRONT HOOD FRONT LOW…" at bounding box center [293, 127] width 349 height 254
click at [442, 259] on button "Finish" at bounding box center [446, 263] width 33 height 14
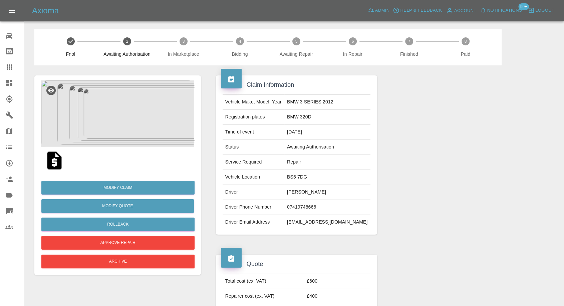
click at [125, 111] on img at bounding box center [117, 113] width 153 height 67
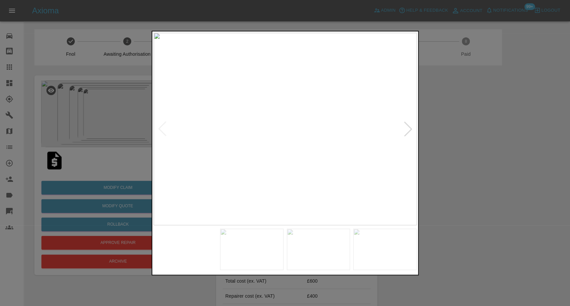
click at [272, 250] on img at bounding box center [251, 249] width 63 height 41
click at [331, 251] on img at bounding box center [318, 249] width 63 height 41
click at [382, 250] on img at bounding box center [384, 249] width 63 height 41
click at [508, 164] on div at bounding box center [285, 153] width 570 height 306
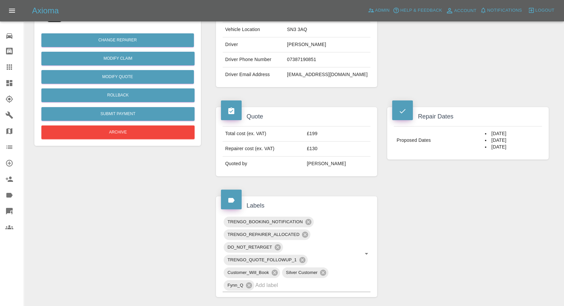
scroll to position [148, 0]
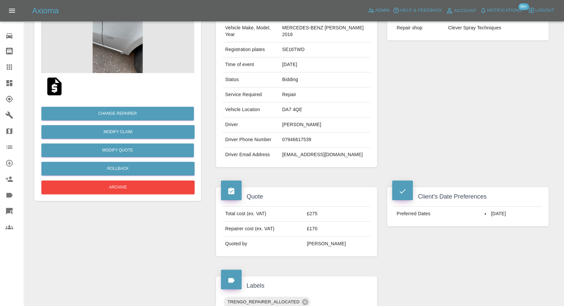
scroll to position [37, 0]
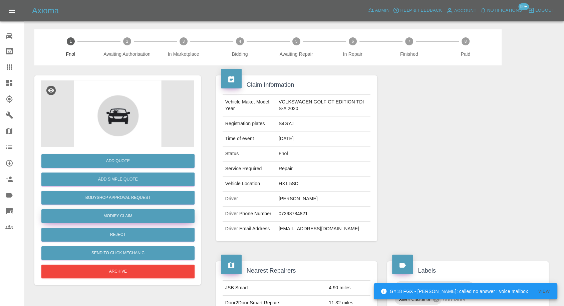
click at [106, 209] on link "Modify Claim" at bounding box center [117, 216] width 153 height 14
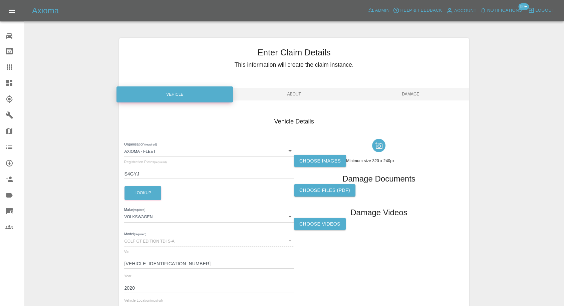
click at [331, 155] on label "Choose images" at bounding box center [320, 161] width 52 height 12
click at [0, 0] on input "Choose images" at bounding box center [0, 0] width 0 height 0
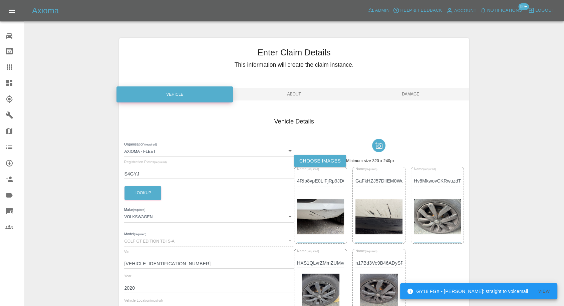
click at [415, 95] on span "Damage" at bounding box center [410, 94] width 116 height 13
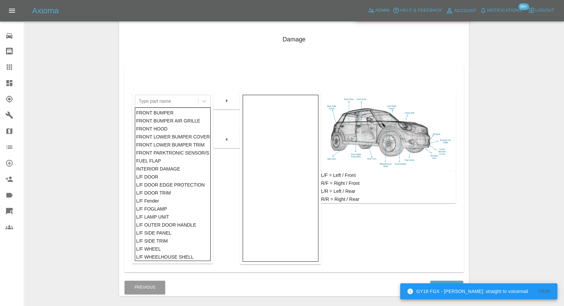
scroll to position [107, 0]
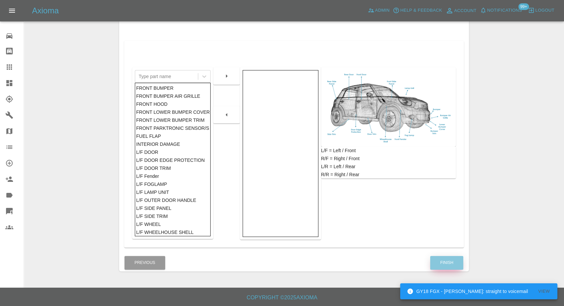
click at [441, 262] on button "Finish" at bounding box center [446, 263] width 33 height 14
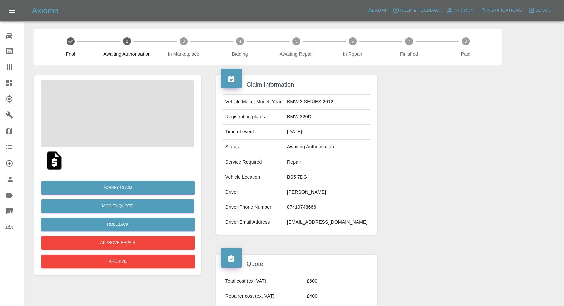
click at [309, 192] on td "[PERSON_NAME]" at bounding box center [327, 192] width 86 height 15
copy td "[PERSON_NAME]"
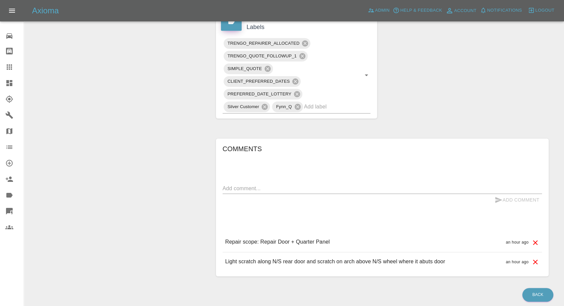
scroll to position [350, 0]
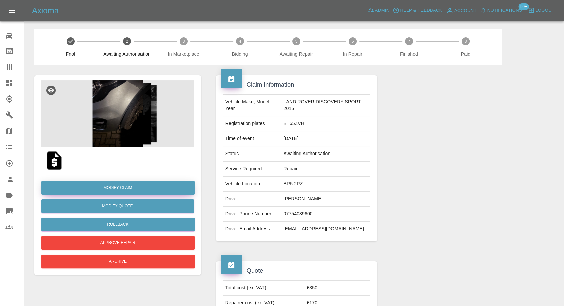
drag, startPoint x: 120, startPoint y: 187, endPoint x: 124, endPoint y: 187, distance: 4.0
click at [120, 187] on link "Modify Claim" at bounding box center [117, 188] width 153 height 14
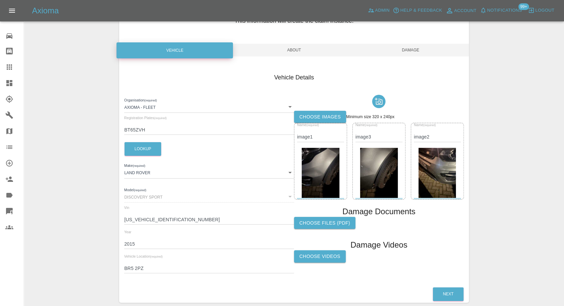
scroll to position [75, 0]
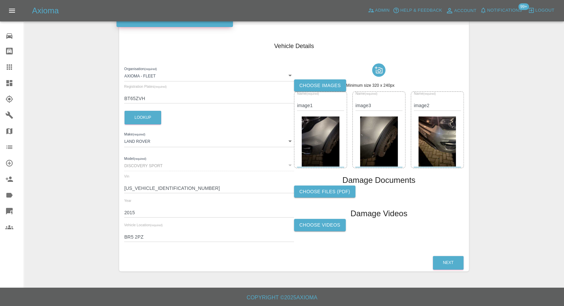
click at [330, 226] on label "Choose Videos" at bounding box center [320, 225] width 52 height 12
click at [0, 0] on input "Choose Videos" at bounding box center [0, 0] width 0 height 0
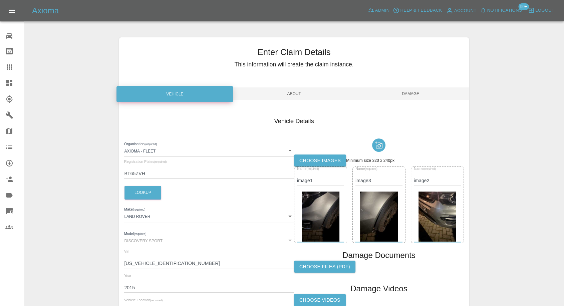
scroll to position [0, 0]
click at [414, 98] on div "Enter Claim Details This information will create the claim instance. Vehicle Ab…" at bounding box center [293, 215] width 349 height 355
click at [415, 94] on span "Damage" at bounding box center [410, 94] width 116 height 13
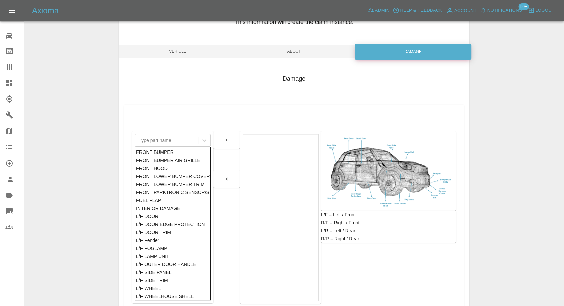
scroll to position [74, 0]
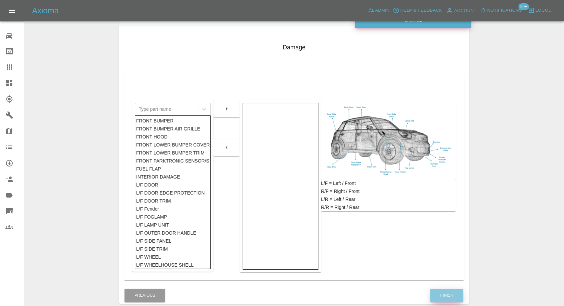
click at [443, 301] on button "Finish" at bounding box center [446, 296] width 33 height 14
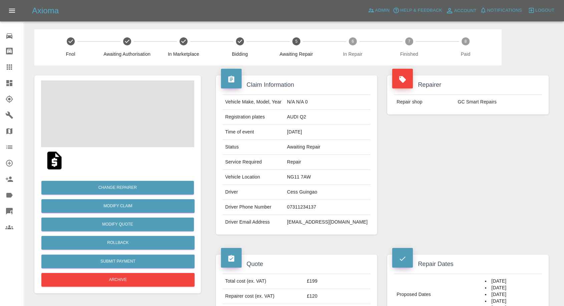
click at [320, 192] on td "Cess Guingao" at bounding box center [327, 192] width 86 height 15
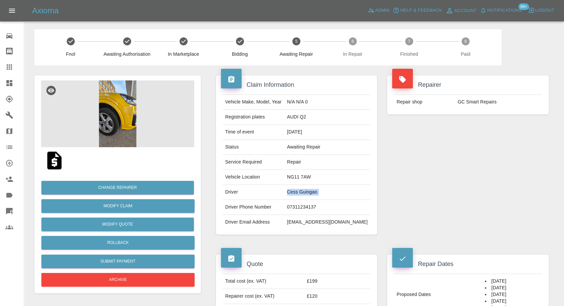
click at [320, 192] on td "Cess Guingao" at bounding box center [327, 192] width 86 height 15
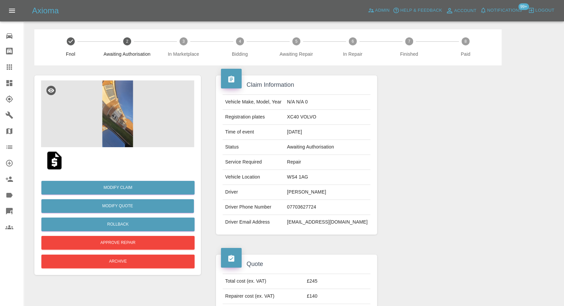
click at [111, 98] on img at bounding box center [117, 113] width 153 height 67
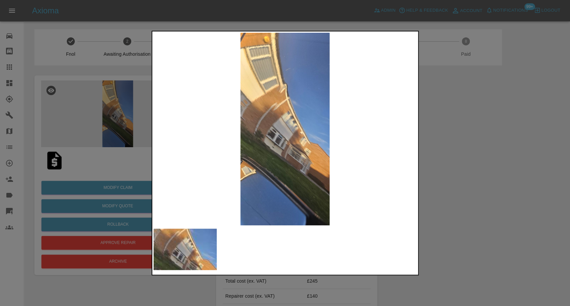
click at [511, 185] on div at bounding box center [285, 153] width 570 height 306
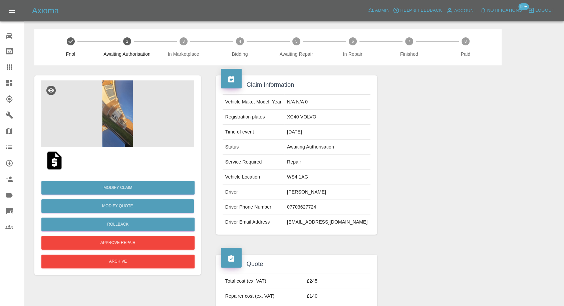
click at [55, 163] on img at bounding box center [54, 160] width 21 height 21
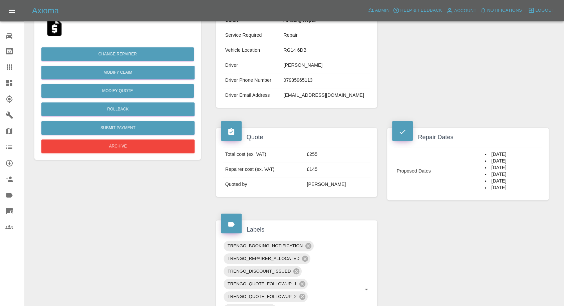
scroll to position [148, 0]
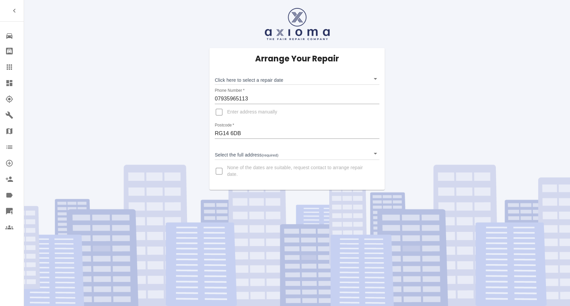
click at [371, 78] on body "Repair home Bodyshop home Claims Dashboard Explorer Garages Map Organization Cr…" at bounding box center [285, 153] width 570 height 306
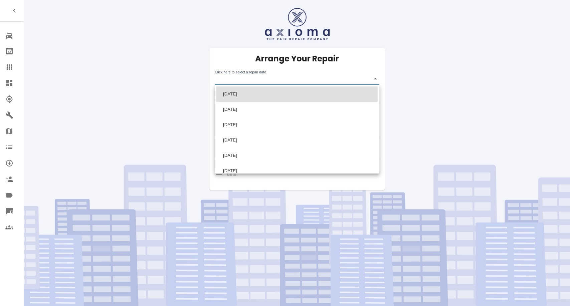
click at [371, 78] on div at bounding box center [285, 153] width 570 height 306
click at [372, 80] on body "Repair home Bodyshop home Claims Dashboard Explorer Garages Map Organization Cr…" at bounding box center [285, 153] width 570 height 306
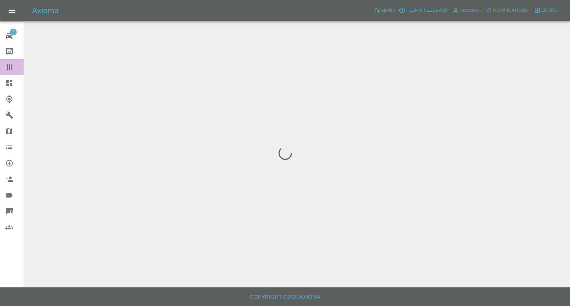
click at [5, 71] on link "Claims" at bounding box center [12, 67] width 24 height 16
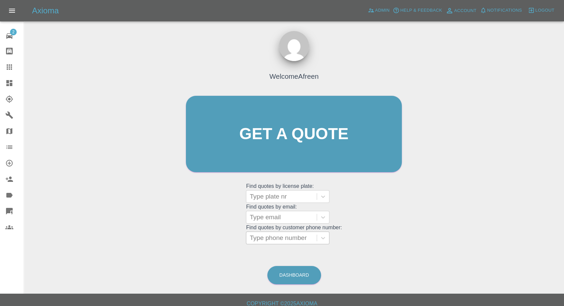
click at [299, 240] on div at bounding box center [282, 237] width 64 height 9
paste input "7873957013"
type input "07873957013"
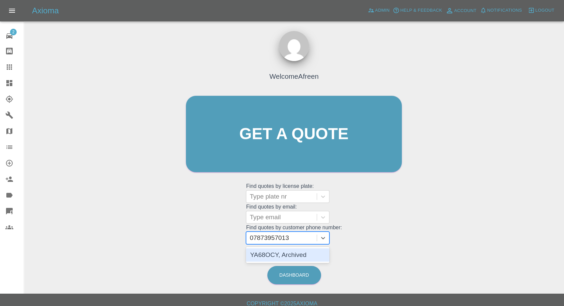
click at [291, 255] on div "YA68OCY, Archived" at bounding box center [287, 254] width 83 height 13
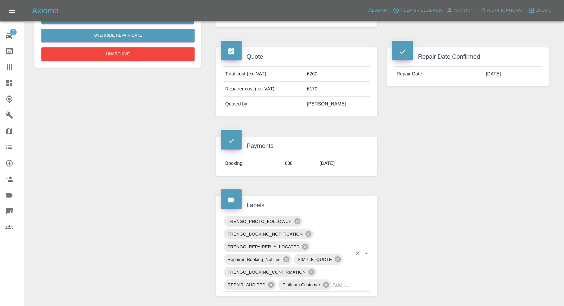
scroll to position [95, 0]
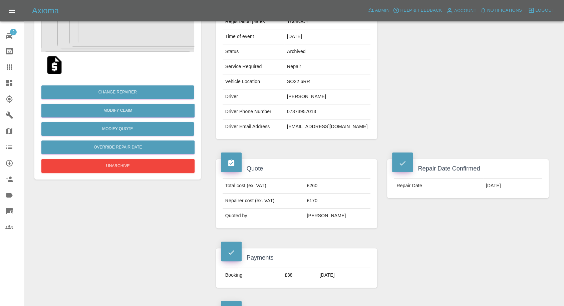
click at [299, 123] on td "jonmitchell2104@hotmail.com" at bounding box center [327, 126] width 86 height 15
copy div "jonmitchell2104@hotmail.com"
click at [9, 67] on icon at bounding box center [9, 66] width 5 height 5
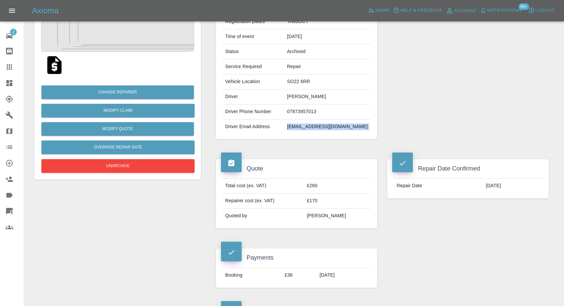
scroll to position [6, 0]
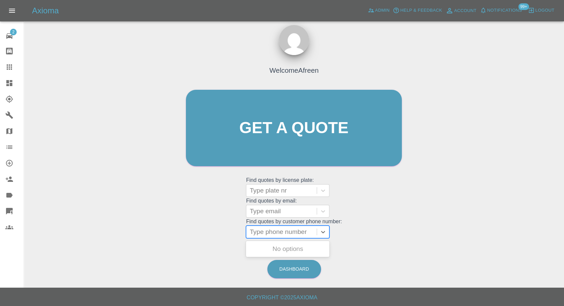
click at [275, 235] on div at bounding box center [282, 231] width 64 height 9
paste input "7733050119"
type input "07733050119"
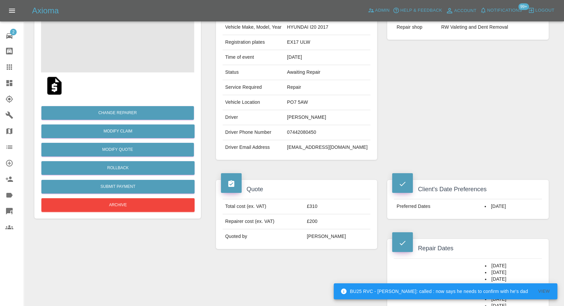
scroll to position [74, 0]
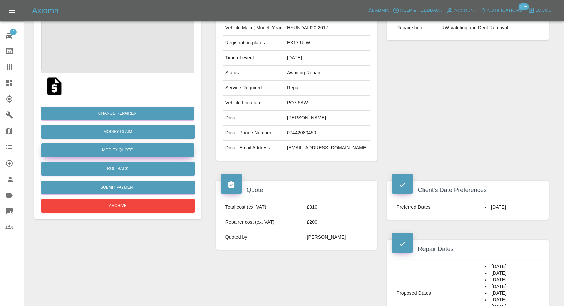
drag, startPoint x: 11, startPoint y: 69, endPoint x: 134, endPoint y: 157, distance: 151.4
click at [11, 69] on icon at bounding box center [9, 66] width 5 height 5
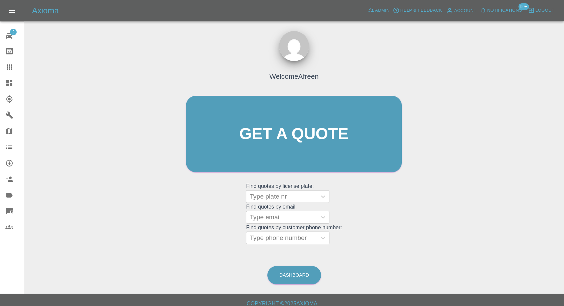
click at [291, 241] on div at bounding box center [282, 237] width 64 height 9
paste input "7973934283"
click at [251, 240] on input "7973934283" at bounding box center [268, 238] width 37 height 8
type input "07973934283"
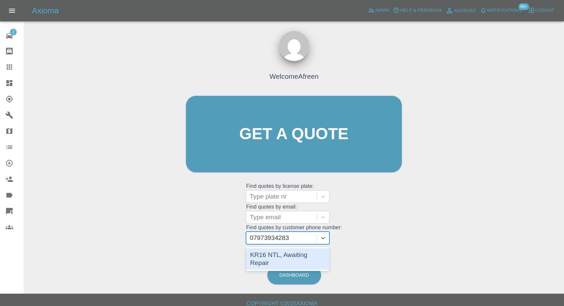
click at [295, 254] on div "KR16 NTL, Awaiting Repair" at bounding box center [287, 258] width 83 height 21
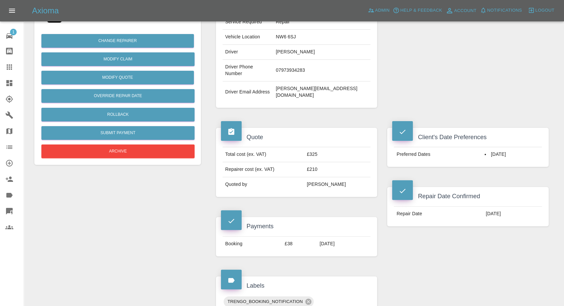
scroll to position [148, 0]
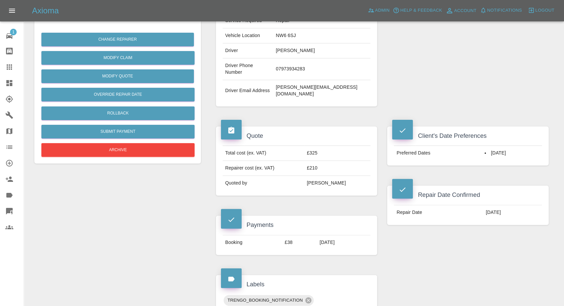
click at [306, 60] on td "07973934283" at bounding box center [321, 69] width 97 height 22
copy td "07973934283"
click at [8, 65] on icon at bounding box center [9, 66] width 5 height 5
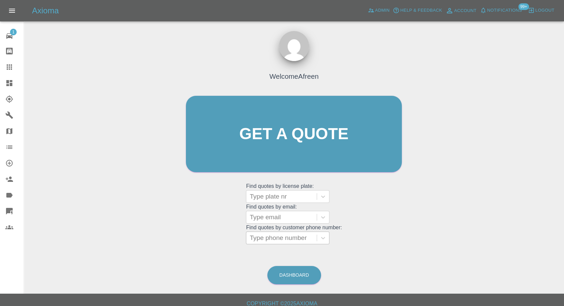
click at [277, 237] on div at bounding box center [282, 237] width 64 height 9
paste input "[PERSON_NAME]"
type input "0Brian"
drag, startPoint x: 272, startPoint y: 234, endPoint x: 253, endPoint y: 241, distance: 20.0
click at [271, 234] on div at bounding box center [282, 237] width 64 height 9
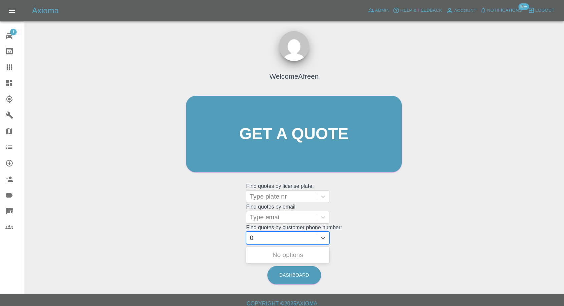
paste input "7833184733"
type input "07833184733"
click at [285, 254] on div "YP15 LDD, Awaiting Repair" at bounding box center [287, 258] width 83 height 21
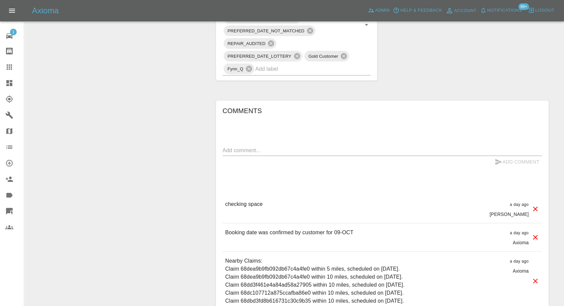
scroll to position [482, 0]
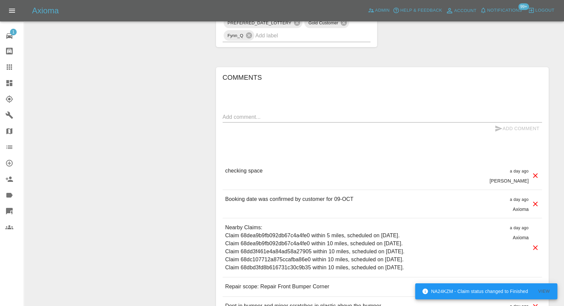
click at [283, 114] on textarea at bounding box center [382, 117] width 319 height 8
paste textarea "address to OL7 0HU Where I work they is a large area which is off road large ar…"
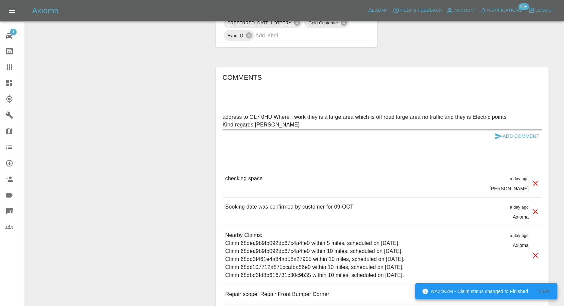
type textarea "address to OL7 0HU Where I work they is a large area which is off road large ar…"
click at [499, 135] on icon "submit" at bounding box center [498, 136] width 7 height 6
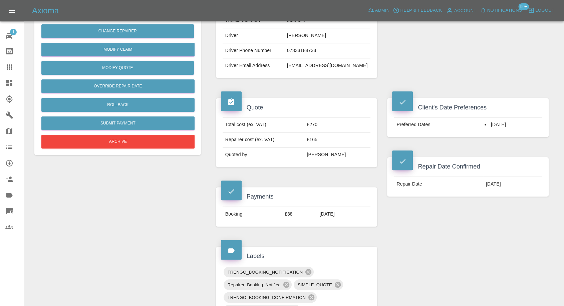
scroll to position [111, 0]
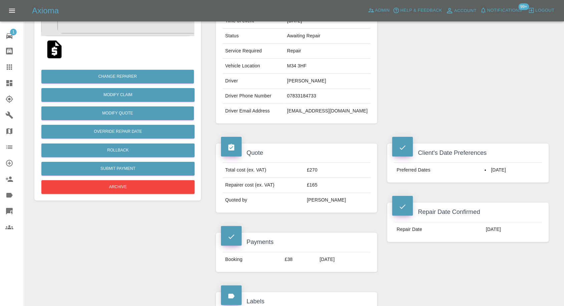
click at [303, 67] on td "M34 3HF" at bounding box center [327, 66] width 86 height 15
copy td "M34 3HF"
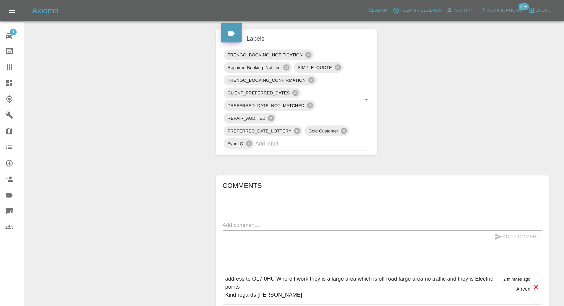
scroll to position [445, 0]
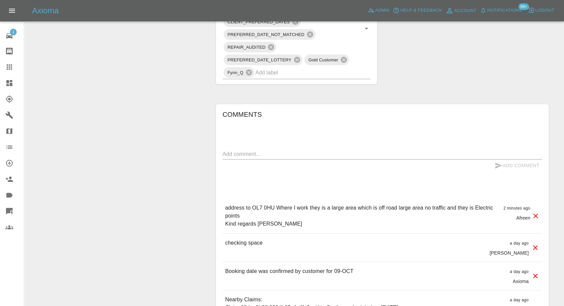
click at [270, 153] on textarea at bounding box center [382, 154] width 319 height 8
paste textarea "M34 3HF"
drag, startPoint x: 252, startPoint y: 208, endPoint x: 275, endPoint y: 205, distance: 22.5
click at [275, 205] on p "address to OL7 0HU Where I work they is a large area which is off road large ar…" at bounding box center [361, 216] width 273 height 24
copy p "OL7 0HU"
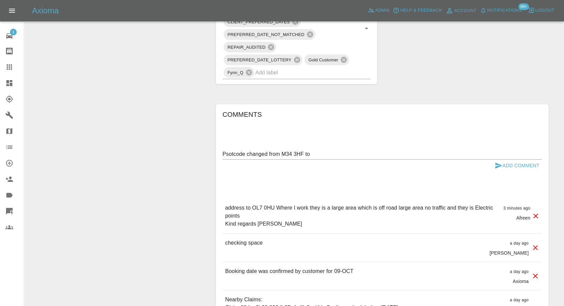
click at [322, 155] on textarea "Psotcode changed from M34 3HF to" at bounding box center [382, 154] width 319 height 8
paste textarea "OL7 0HU"
click at [230, 153] on textarea "Psotcode changed from M34 3HF to OL7 0HU" at bounding box center [382, 154] width 319 height 8
type textarea "Postcode changed from M34 3HF to OL7 0HU"
click at [498, 162] on icon "submit" at bounding box center [499, 166] width 8 height 8
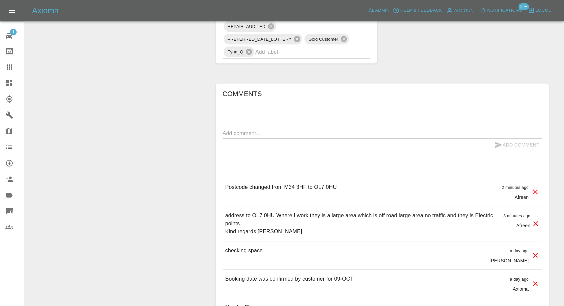
scroll to position [519, 0]
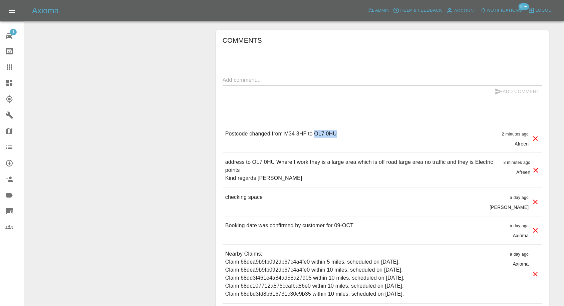
drag, startPoint x: 314, startPoint y: 133, endPoint x: 352, endPoint y: 132, distance: 38.4
click at [352, 132] on div "Postcode changed from M34 3HF to OL7 0HU 2 minutes ago Afreen" at bounding box center [382, 138] width 319 height 28
copy p "OL7 0HU"
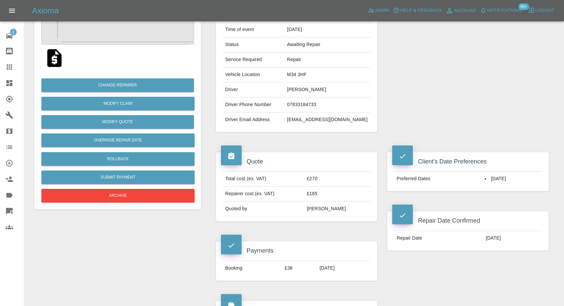
scroll to position [0, 0]
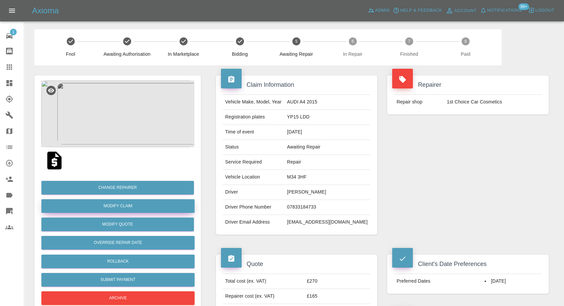
drag, startPoint x: 129, startPoint y: 207, endPoint x: 166, endPoint y: 201, distance: 37.1
click at [129, 206] on link "Modify Claim" at bounding box center [117, 206] width 153 height 14
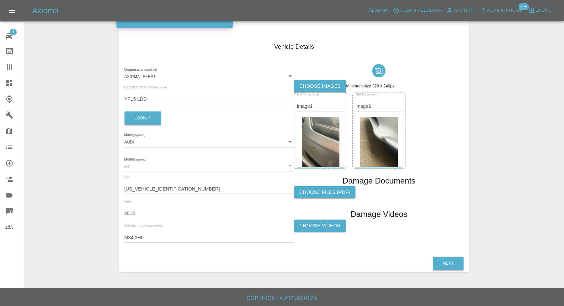
scroll to position [75, 0]
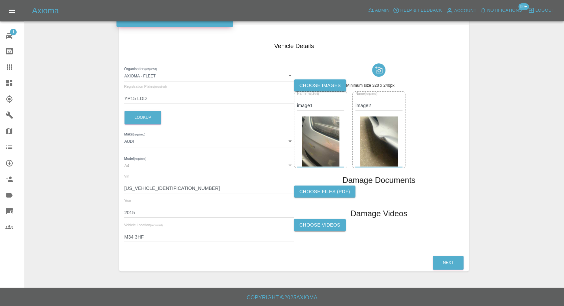
click at [141, 238] on input "M34 3HF" at bounding box center [209, 237] width 170 height 10
paste input "OL7 0HU"
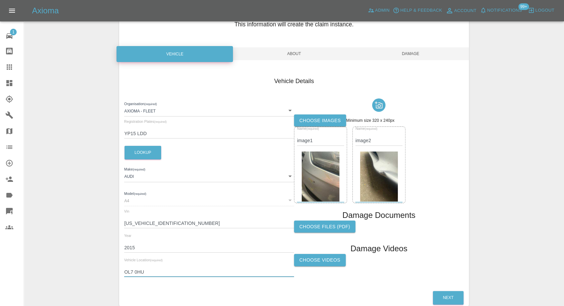
scroll to position [0, 0]
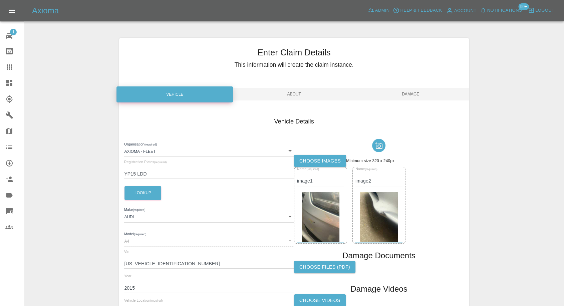
type input "OL7 0HU"
drag, startPoint x: 405, startPoint y: 94, endPoint x: 415, endPoint y: 114, distance: 22.4
click at [405, 93] on span "Damage" at bounding box center [410, 94] width 116 height 13
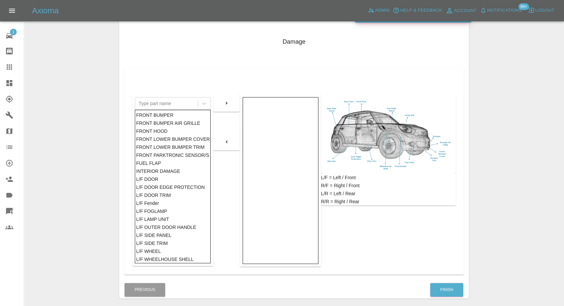
scroll to position [107, 0]
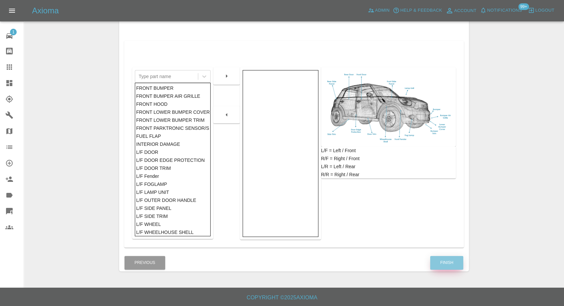
click at [441, 259] on button "Finish" at bounding box center [446, 263] width 33 height 14
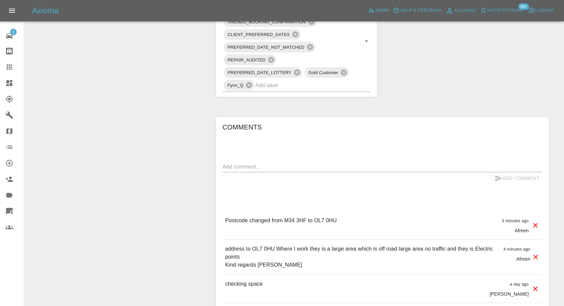
scroll to position [445, 0]
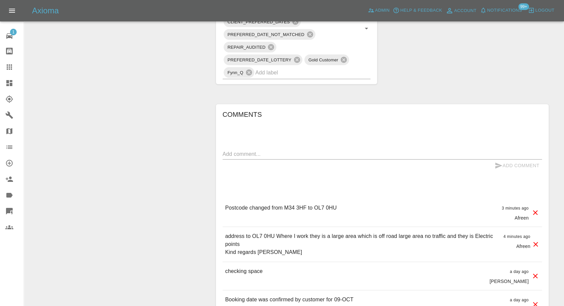
drag, startPoint x: 8, startPoint y: 66, endPoint x: 87, endPoint y: 110, distance: 90.5
click at [8, 66] on icon at bounding box center [9, 66] width 5 height 5
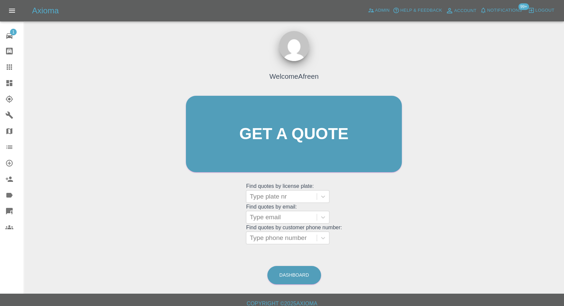
click at [280, 246] on div "Welcome Afreen Get a quote Get a quote Find quotes by license plate: Type plate…" at bounding box center [294, 147] width 230 height 202
click at [284, 240] on div at bounding box center [282, 237] width 64 height 9
paste input "7771910475"
click at [281, 240] on input "07771910475" at bounding box center [270, 238] width 41 height 8
paste input "7771910475"
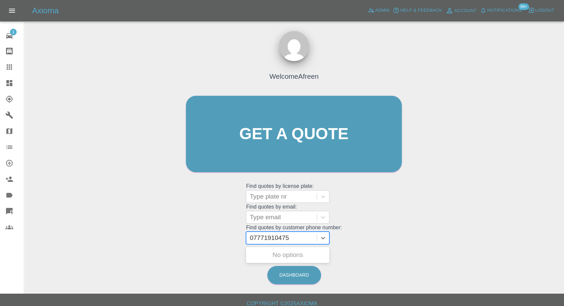
click at [267, 237] on input "07771910475" at bounding box center [270, 238] width 41 height 8
click at [256, 238] on input "07771 910475" at bounding box center [271, 238] width 43 height 8
click at [265, 238] on input "7771 910475" at bounding box center [269, 238] width 39 height 8
type input "7771910475"
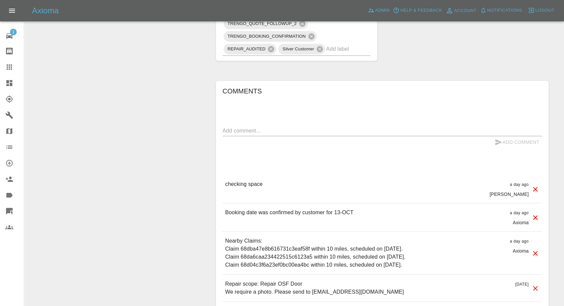
scroll to position [482, 0]
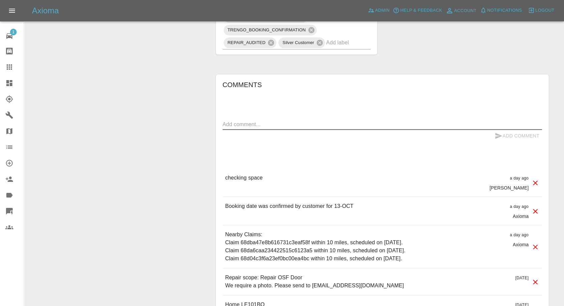
click at [275, 120] on textarea at bounding box center [382, 124] width 319 height 8
paste textarea "Not busy and parking on site has been arranged so to have privacy and be isolat…"
type textarea "Not busy and parking on site has been arranged so to have privacy and be isolat…"
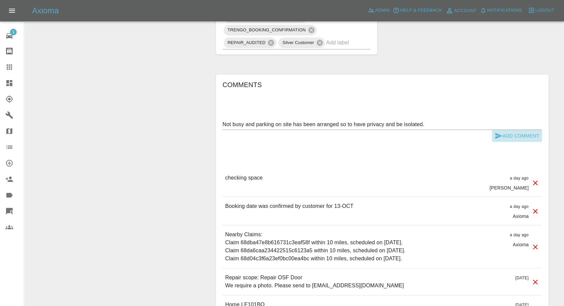
click at [499, 133] on icon "submit" at bounding box center [498, 136] width 7 height 6
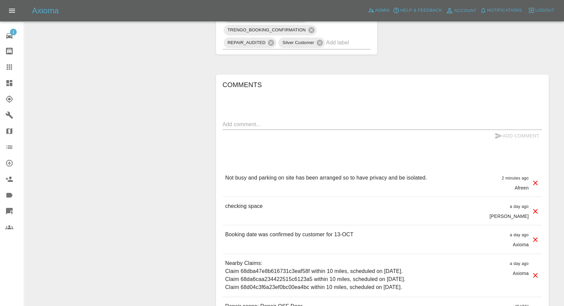
click at [8, 67] on icon at bounding box center [9, 67] width 8 height 8
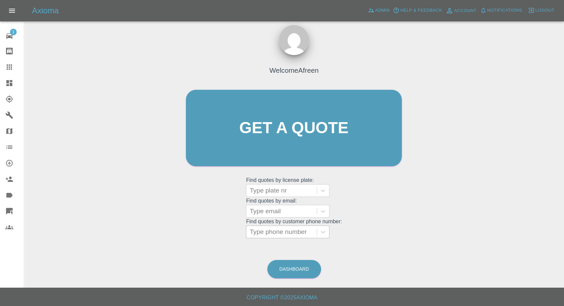
click at [268, 226] on div "Type phone number" at bounding box center [281, 232] width 70 height 12
paste input "7946377681"
type input "07946377681"
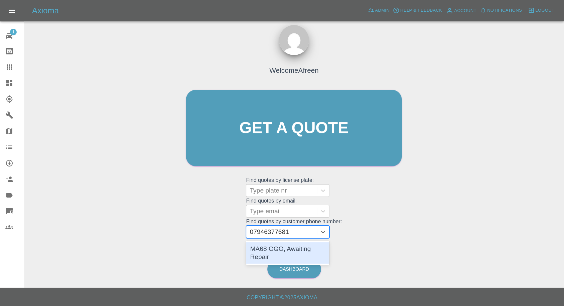
click at [283, 253] on div "MA68 OGO, Awaiting Repair" at bounding box center [287, 252] width 83 height 21
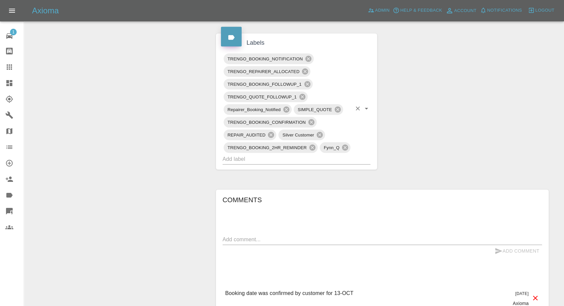
scroll to position [371, 0]
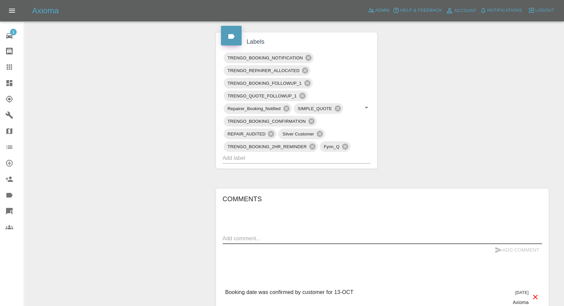
click at [307, 236] on textarea at bounding box center [382, 239] width 319 height 8
paste textarea "yes there is, we have a staff car park which can be used"
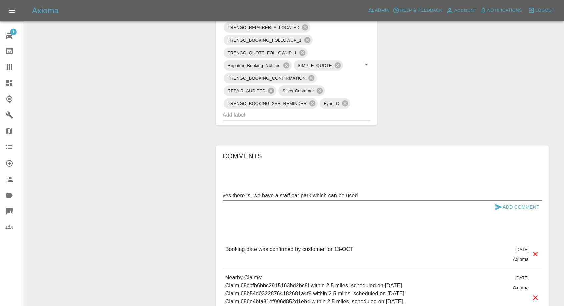
scroll to position [482, 0]
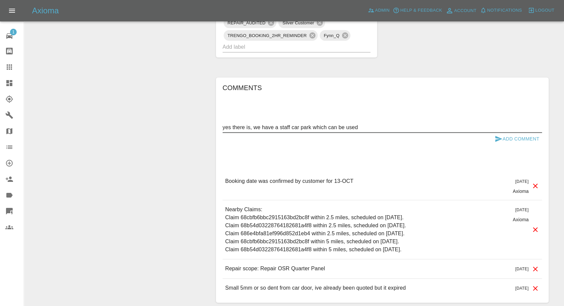
type textarea "yes there is, we have a staff car park which can be used"
click at [499, 137] on icon "submit" at bounding box center [498, 139] width 7 height 6
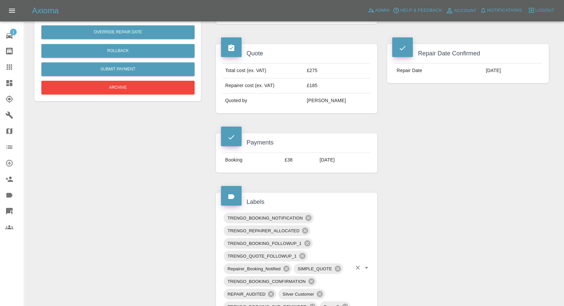
scroll to position [74, 0]
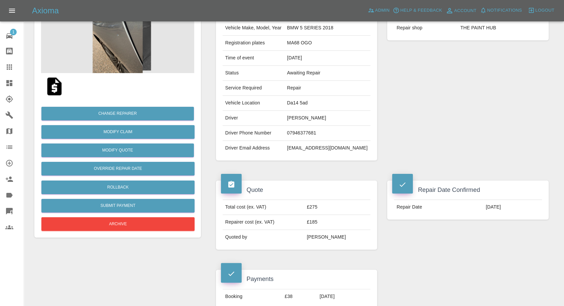
click at [12, 68] on icon at bounding box center [9, 66] width 5 height 5
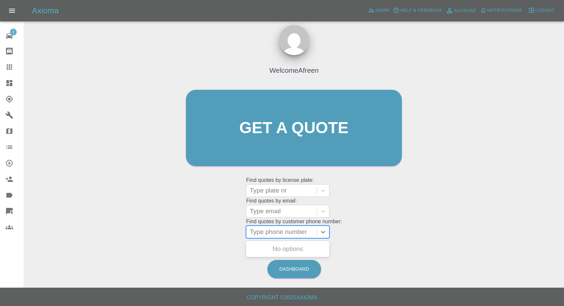
click at [283, 234] on div at bounding box center [282, 231] width 64 height 9
paste input "7932936326"
type input "07932936326"
click at [285, 245] on div "FH23HFE, Awaiting Repair" at bounding box center [287, 252] width 83 height 21
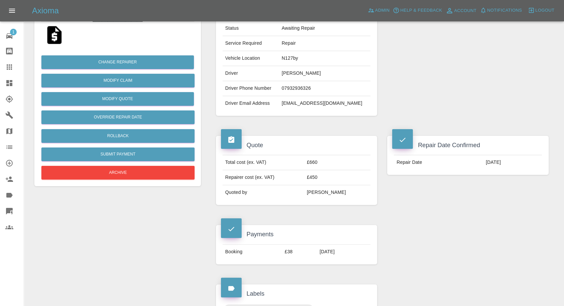
scroll to position [74, 0]
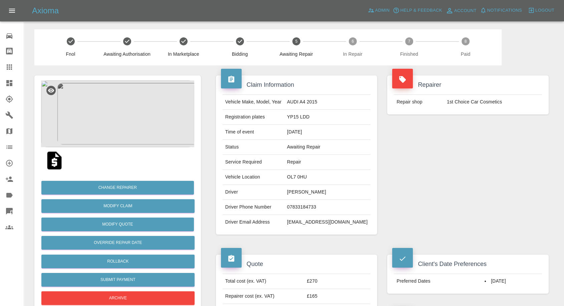
click at [296, 206] on td "07833184733" at bounding box center [327, 207] width 86 height 15
copy td "07833184733"
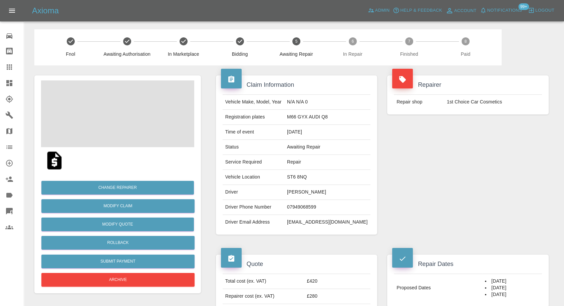
click at [310, 204] on td "07949068599" at bounding box center [327, 207] width 86 height 15
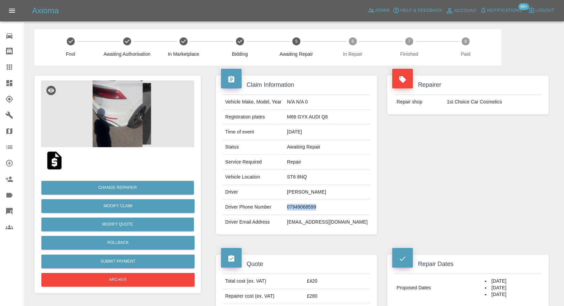
copy td "07949068599"
click at [460, 201] on div "Repairer Repair shop 1st Choice Car Cosmetics" at bounding box center [468, 154] width 172 height 179
click at [302, 193] on td "Jack Platt" at bounding box center [327, 192] width 86 height 15
copy td "Jack"
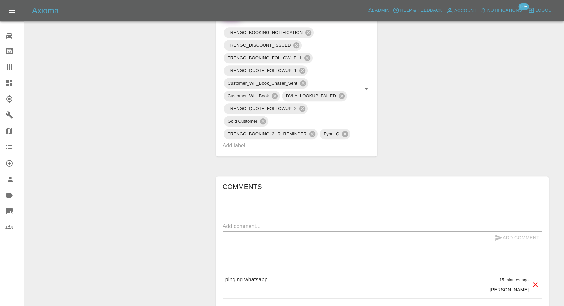
scroll to position [408, 0]
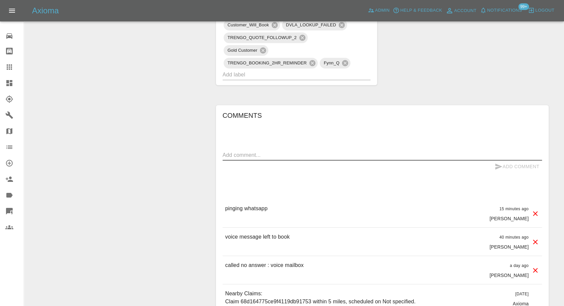
click at [253, 156] on textarea at bounding box center [382, 155] width 319 height 8
type textarea "wats app sent"
click at [496, 165] on icon "submit" at bounding box center [498, 167] width 7 height 6
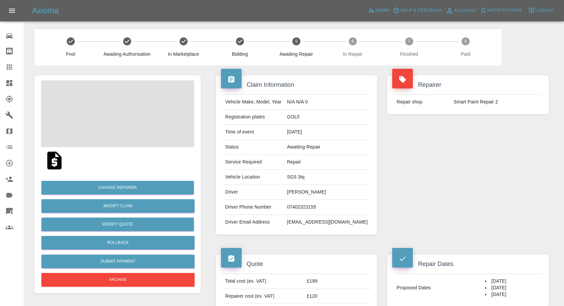
click at [320, 205] on td "07402323155" at bounding box center [327, 207] width 86 height 15
copy td "07402323155"
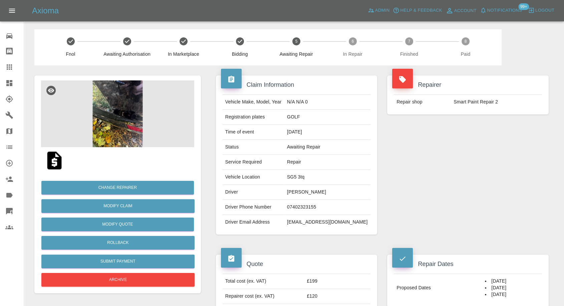
click at [476, 208] on div "Repairer Repair shop Smart Paint Repair 2" at bounding box center [468, 154] width 172 height 179
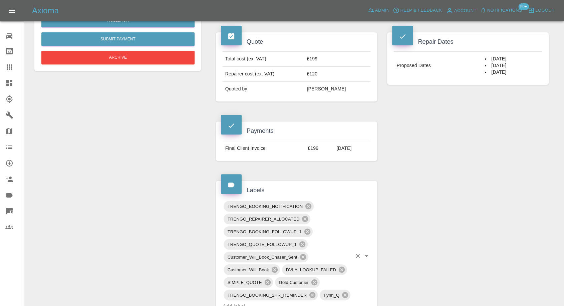
scroll to position [371, 0]
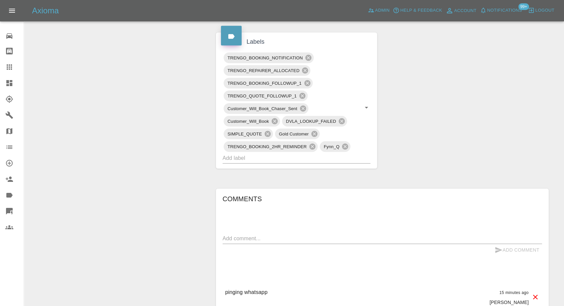
click at [275, 237] on textarea at bounding box center [382, 239] width 319 height 8
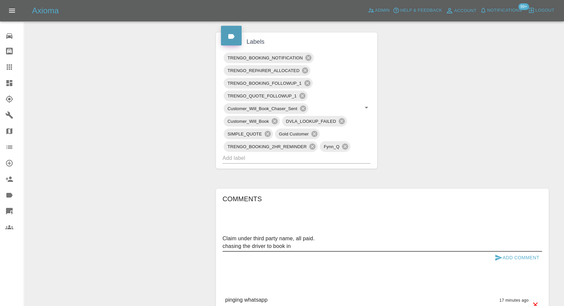
type textarea "Claim under third party name, all paid. chasing the driver to book in"
click at [497, 254] on icon "submit" at bounding box center [499, 258] width 8 height 8
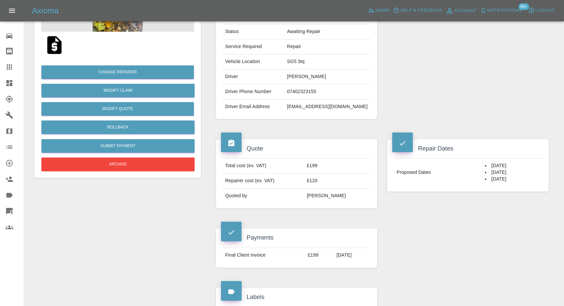
scroll to position [37, 0]
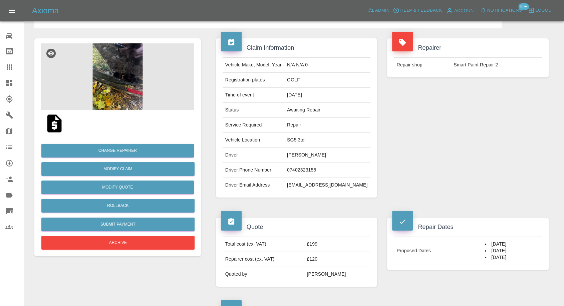
click at [309, 167] on td "07402323155" at bounding box center [327, 170] width 86 height 15
copy td "07402323155"
click at [284, 179] on td "Driver Email Address" at bounding box center [254, 185] width 62 height 15
click at [304, 152] on td "Wendy Cook" at bounding box center [327, 155] width 86 height 15
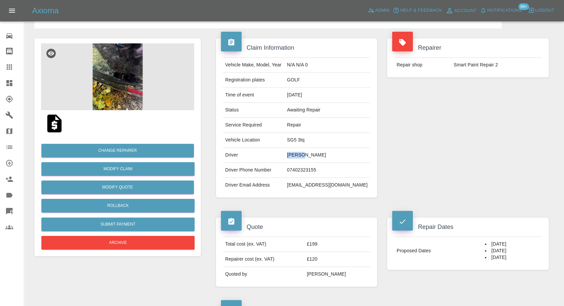
click at [304, 152] on td "Wendy Cook" at bounding box center [327, 155] width 86 height 15
copy td "Wendy Cook"
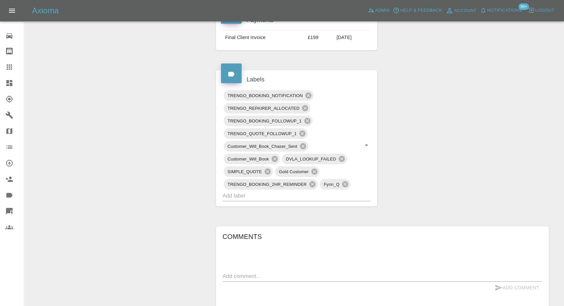
scroll to position [408, 0]
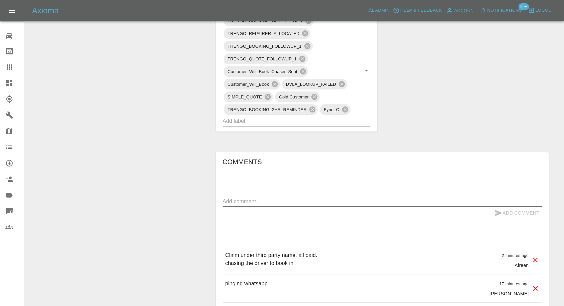
click at [292, 203] on textarea at bounding box center [382, 202] width 319 height 8
paste textarea "Her phone is 07944 081669"
type textarea "Her phone is 07944 081669"
click at [501, 211] on icon "submit" at bounding box center [499, 213] width 8 height 8
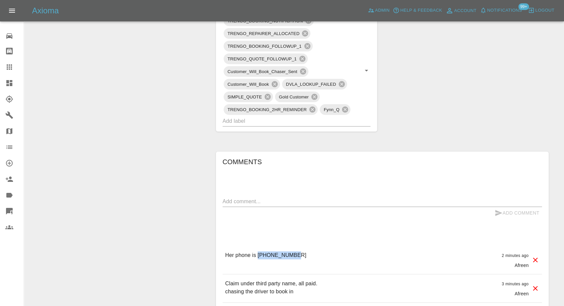
drag, startPoint x: 257, startPoint y: 254, endPoint x: 295, endPoint y: 254, distance: 37.4
click at [295, 254] on div "Her phone is 07944 081669 2 minutes ago Afreen" at bounding box center [382, 260] width 319 height 28
copy p "07944 081669"
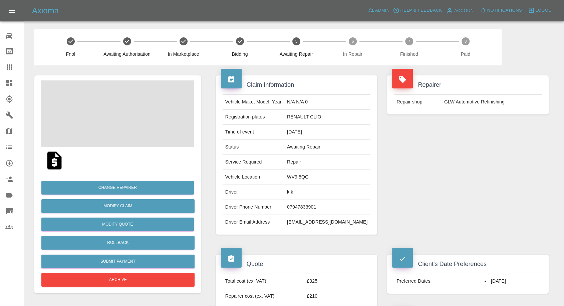
click at [309, 205] on td "07947833901" at bounding box center [327, 207] width 86 height 15
copy td "07947833901"
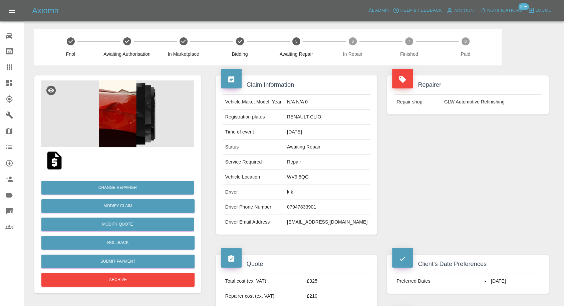
click at [462, 193] on div "Repairer Repair shop GLW Automotive Refinishing" at bounding box center [468, 154] width 172 height 179
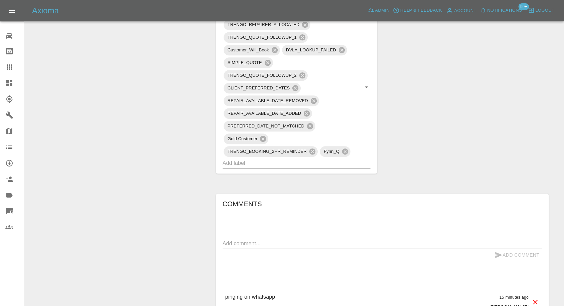
scroll to position [482, 0]
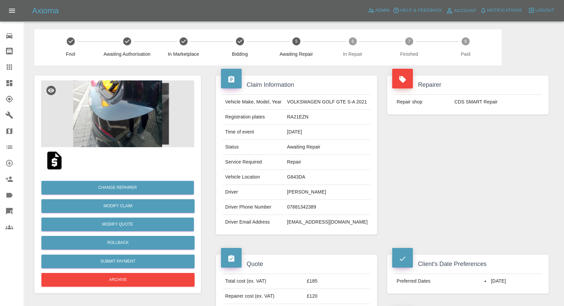
click at [298, 205] on td "07881342389" at bounding box center [327, 207] width 86 height 15
copy td "07881342389"
click at [421, 191] on div "Repairer Repair shop CDS SMART Repair" at bounding box center [468, 154] width 172 height 179
click at [293, 189] on td "Gary Hutchison" at bounding box center [327, 192] width 86 height 15
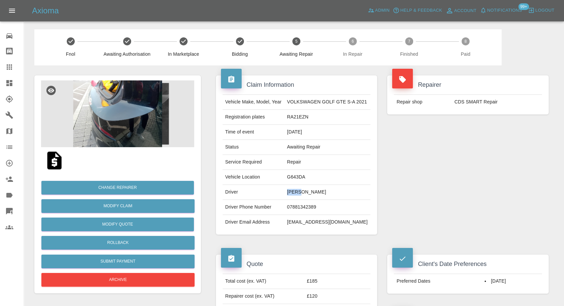
click at [293, 189] on td "Gary Hutchison" at bounding box center [327, 192] width 86 height 15
copy td "Gary"
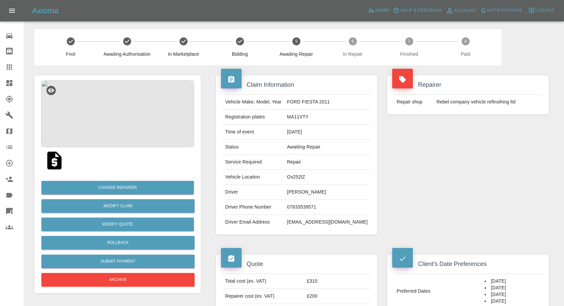
click at [308, 207] on td "07833539571" at bounding box center [327, 207] width 86 height 15
copy td "07833539571"
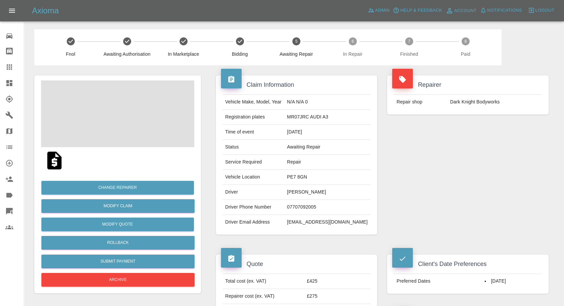
click at [305, 205] on td "07707092005" at bounding box center [327, 207] width 86 height 15
click at [465, 183] on div "Repairer Repair shop Dark Knight Bodyworks" at bounding box center [468, 154] width 172 height 179
click at [305, 191] on td "Jake Church" at bounding box center [327, 192] width 86 height 15
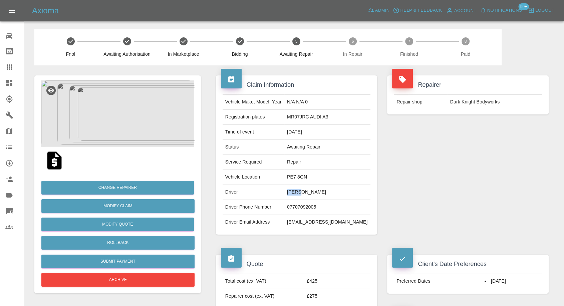
copy td "Jake"
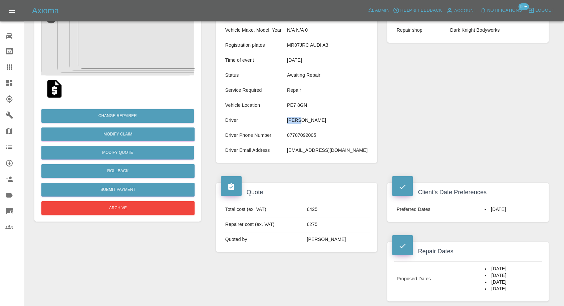
scroll to position [74, 0]
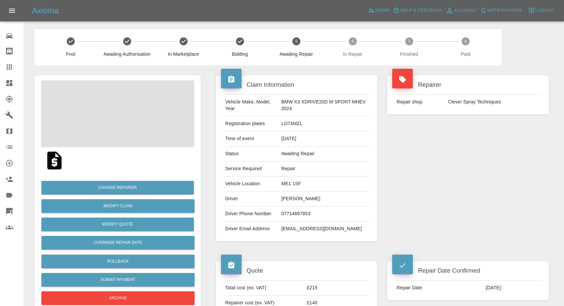
click at [286, 201] on td "[PERSON_NAME]" at bounding box center [325, 199] width 92 height 15
click at [286, 201] on td "David Mortimer" at bounding box center [325, 199] width 92 height 15
copy td "David Mortimer"
click at [297, 213] on td "07714667853" at bounding box center [325, 214] width 92 height 15
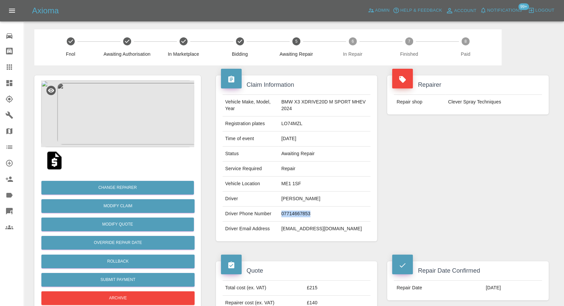
click at [297, 213] on td "07714667853" at bounding box center [325, 214] width 92 height 15
copy td "07714667853"
click at [433, 158] on div "Repairer Repair shop Clever Spray Techniques" at bounding box center [468, 158] width 172 height 186
click at [283, 199] on td "David Mortimer" at bounding box center [325, 199] width 92 height 15
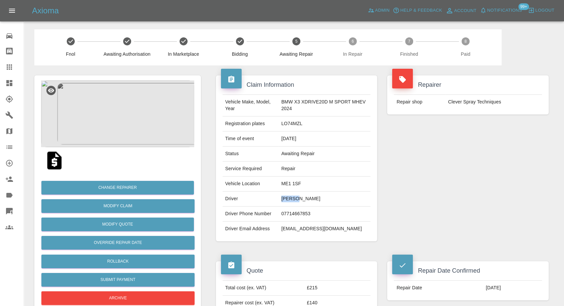
copy td "David"
click at [429, 174] on div "Repairer Repair shop Clever Spray Techniques" at bounding box center [468, 158] width 172 height 186
click at [286, 182] on td "ME1 1SF" at bounding box center [325, 184] width 92 height 15
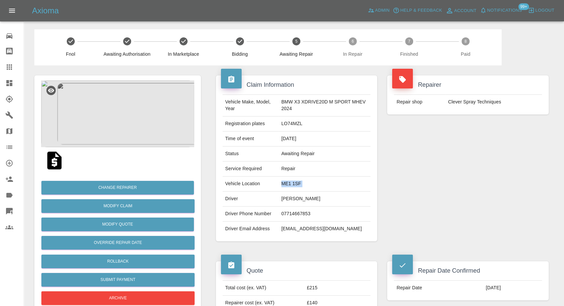
copy td "ME1 1SF"
click at [289, 199] on td "[PERSON_NAME]" at bounding box center [326, 199] width 88 height 15
copy td "[PERSON_NAME]"
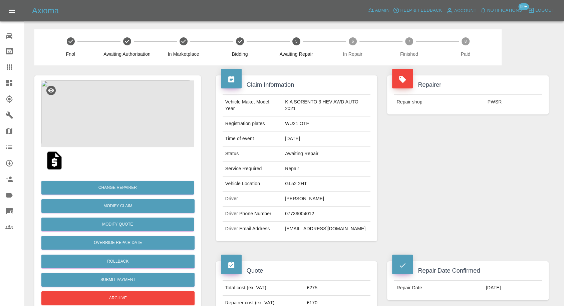
click at [288, 212] on td "07739004012" at bounding box center [326, 214] width 88 height 15
copy td "07739004012"
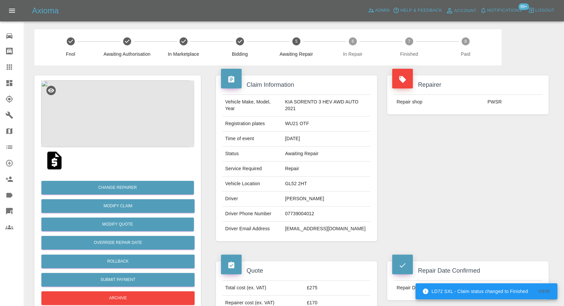
drag, startPoint x: 458, startPoint y: 178, endPoint x: 424, endPoint y: 187, distance: 34.6
click at [458, 178] on div "Repairer Repair shop PWSR" at bounding box center [468, 158] width 172 height 186
click at [293, 198] on td "[PERSON_NAME]" at bounding box center [326, 199] width 88 height 15
copy td "[PERSON_NAME]"
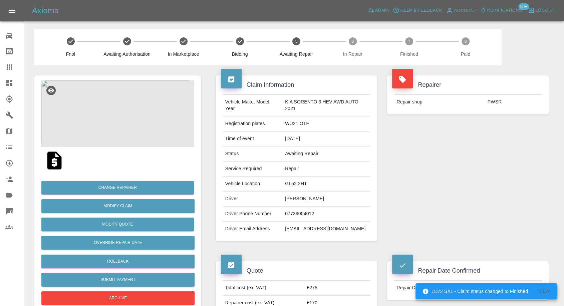
click at [291, 180] on td "GL52 2HT" at bounding box center [326, 184] width 88 height 15
copy td "GL52 2HT"
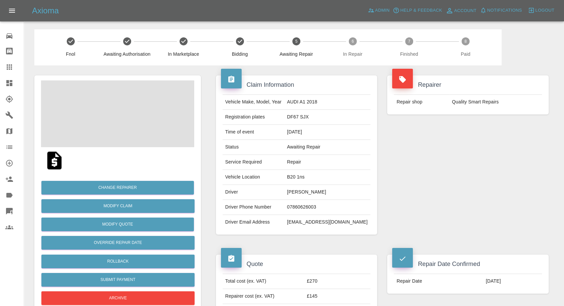
click at [306, 189] on td "[PERSON_NAME]" at bounding box center [327, 192] width 86 height 15
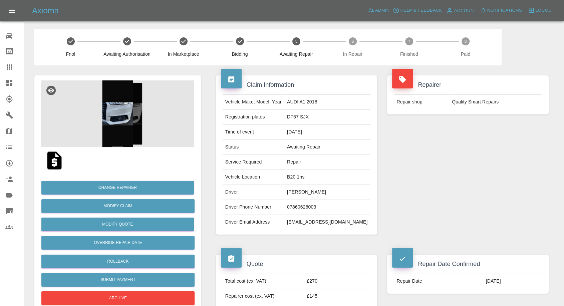
click at [306, 189] on td "[PERSON_NAME]" at bounding box center [327, 192] width 86 height 15
click at [315, 209] on td "07860626003" at bounding box center [327, 207] width 86 height 15
copy td "07860626003"
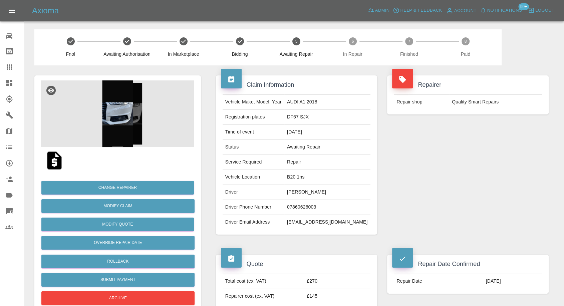
drag, startPoint x: 418, startPoint y: 205, endPoint x: 408, endPoint y: 206, distance: 10.7
click at [418, 205] on div "Repairer Repair shop Quality Smart Repairs" at bounding box center [468, 154] width 172 height 179
click at [306, 204] on td "07860626003" at bounding box center [327, 207] width 86 height 15
copy td "07860626003"
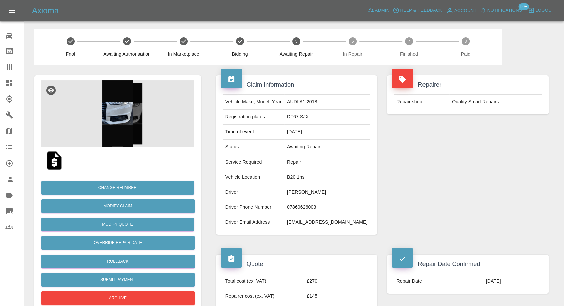
click at [455, 201] on div "Repairer Repair shop Quality Smart Repairs" at bounding box center [468, 154] width 172 height 179
click at [400, 176] on div "Repairer Repair shop Quality Smart Repairs" at bounding box center [468, 154] width 172 height 179
click at [301, 187] on td "Laurence Wakeford" at bounding box center [327, 192] width 86 height 15
copy td "Laurence"
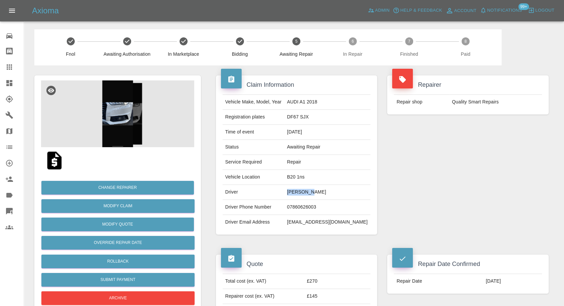
click at [304, 174] on td "B20 1ns" at bounding box center [327, 177] width 86 height 15
copy td "B20 1ns"
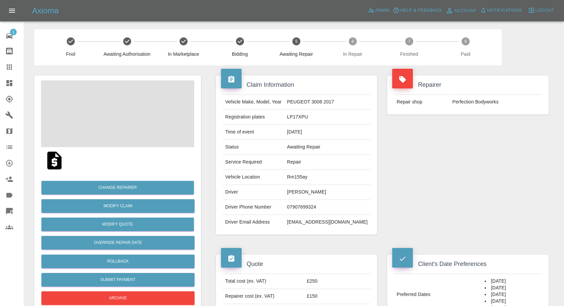
click at [312, 192] on td "[PERSON_NAME]" at bounding box center [327, 192] width 86 height 15
click at [312, 192] on td "Andy Rustico" at bounding box center [327, 192] width 86 height 15
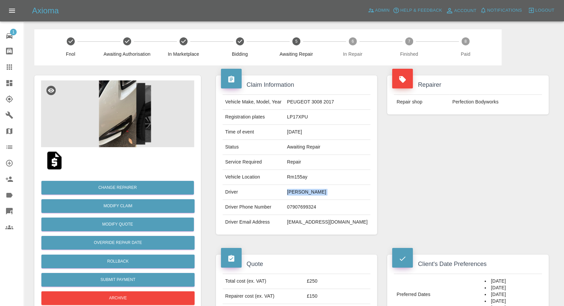
copy td "Andy Rustico"
click at [310, 208] on td "07907699324" at bounding box center [327, 207] width 86 height 15
copy td "07907699324"
click at [424, 203] on div "Repairer Repair shop Perfection Bodyworks" at bounding box center [468, 154] width 172 height 179
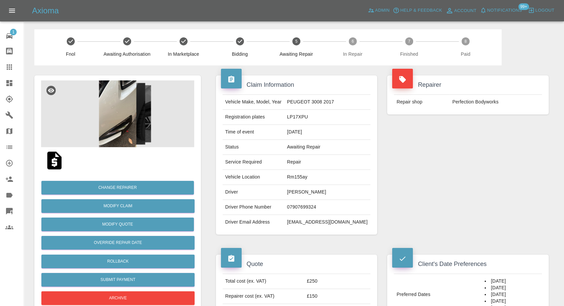
click at [306, 191] on td "Andy Rustico" at bounding box center [327, 192] width 86 height 15
copy td "Andy"
click at [312, 178] on td "Rm155ay" at bounding box center [327, 177] width 86 height 15
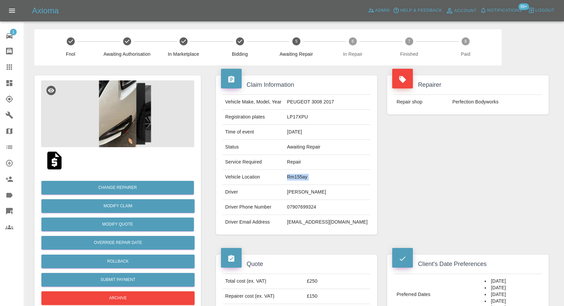
click at [312, 178] on td "Rm155ay" at bounding box center [327, 177] width 86 height 15
copy td "Rm155ay"
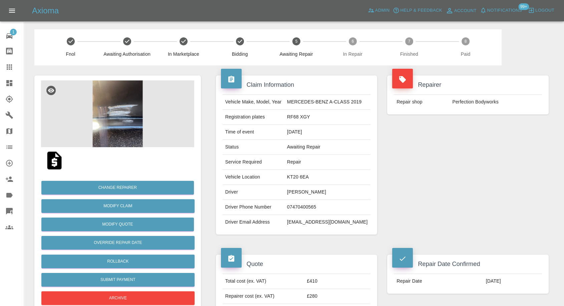
click at [292, 194] on td "[PERSON_NAME]" at bounding box center [327, 192] width 86 height 15
copy td "Oluwademilade"
click at [292, 205] on td "07470400565" at bounding box center [327, 207] width 86 height 15
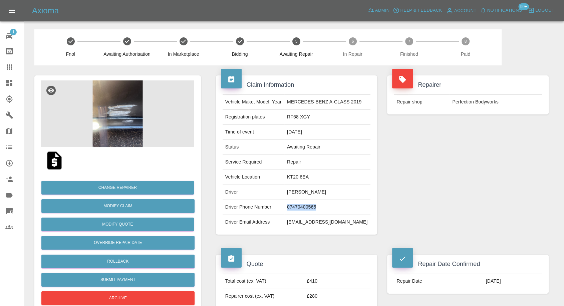
copy td "07470400565"
click at [459, 192] on div "Repairer Repair shop Perfection Bodyworks" at bounding box center [468, 154] width 172 height 179
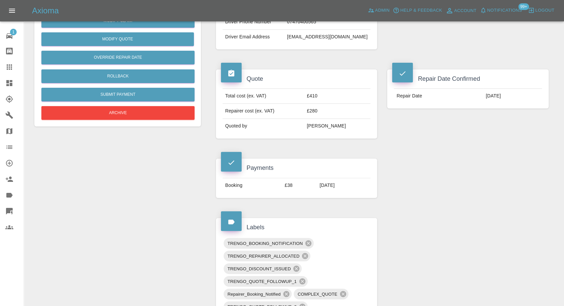
scroll to position [148, 0]
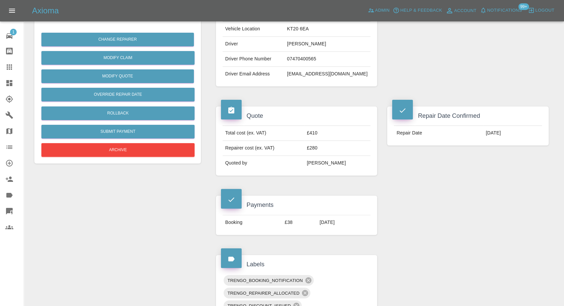
click at [307, 56] on td "07470400565" at bounding box center [327, 59] width 86 height 15
copy td "07470400565"
click at [450, 233] on div "Repair Date Confirmed Repair Date [DATE]" at bounding box center [468, 170] width 172 height 149
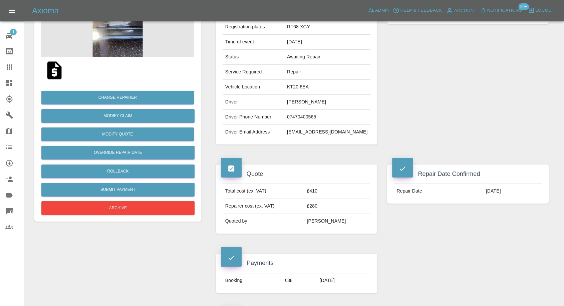
scroll to position [74, 0]
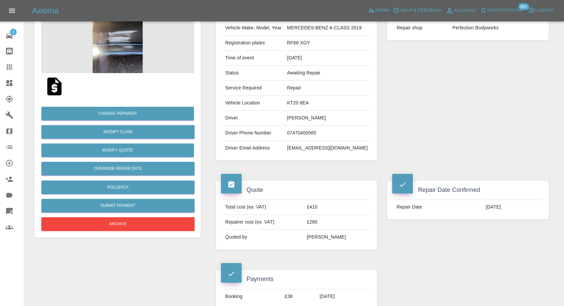
click at [303, 118] on td "[PERSON_NAME]" at bounding box center [327, 118] width 86 height 15
copy td "Oluwademilade"
click at [435, 111] on div "Repairer Repair shop Perfection Bodyworks" at bounding box center [468, 80] width 172 height 179
